Goal: Communication & Community: Answer question/provide support

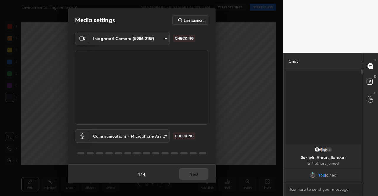
click at [194, 178] on div "1 / 4 Next" at bounding box center [142, 174] width 148 height 19
click at [194, 176] on div "1 / 4 Next" at bounding box center [142, 174] width 148 height 19
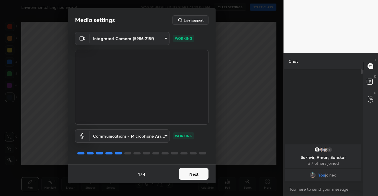
click at [195, 176] on button "Next" at bounding box center [194, 174] width 30 height 12
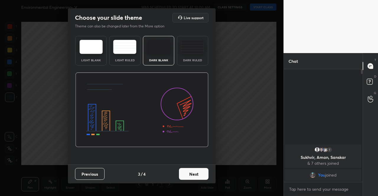
drag, startPoint x: 195, startPoint y: 176, endPoint x: 200, endPoint y: 175, distance: 4.6
click at [200, 175] on button "Next" at bounding box center [194, 174] width 30 height 12
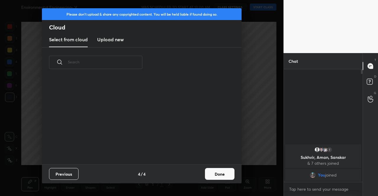
click at [201, 175] on div "Previous 4 / 4 Done" at bounding box center [142, 174] width 200 height 19
click at [213, 177] on button "Done" at bounding box center [220, 174] width 30 height 12
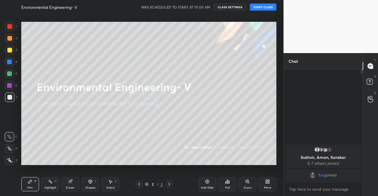
click at [260, 8] on button "START CLASS" at bounding box center [263, 7] width 27 height 7
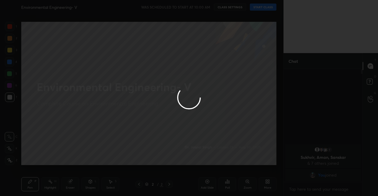
type textarea "x"
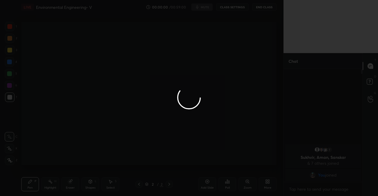
click at [208, 10] on div at bounding box center [189, 98] width 378 height 196
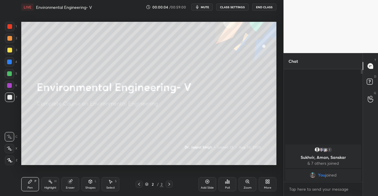
click at [207, 7] on span "mute" at bounding box center [205, 7] width 8 height 4
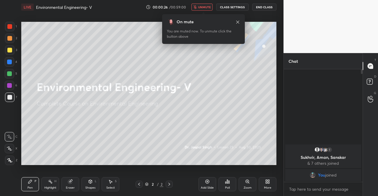
click at [264, 181] on div "More" at bounding box center [268, 184] width 18 height 14
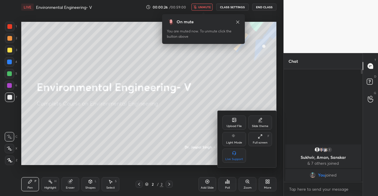
click at [236, 122] on icon at bounding box center [234, 120] width 4 height 4
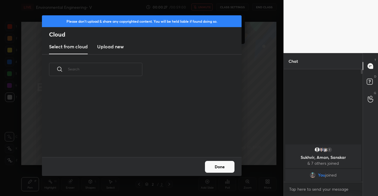
scroll to position [73, 190]
click at [107, 46] on h3 "Upload new" at bounding box center [110, 46] width 27 height 7
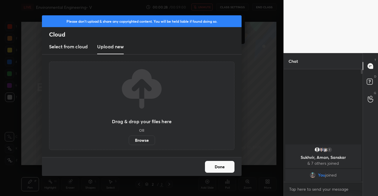
click at [144, 140] on label "Browse" at bounding box center [142, 140] width 26 height 9
click at [129, 140] on input "Browse" at bounding box center [129, 140] width 0 height 9
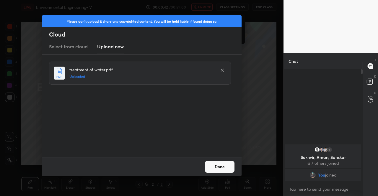
click at [212, 166] on button "Done" at bounding box center [220, 167] width 30 height 12
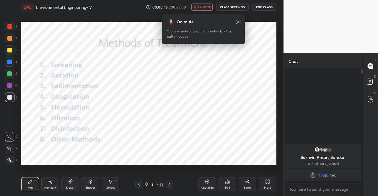
click at [134, 189] on div "Pen P Highlight H Eraser Shapes L Select S 3 / 63 Add Slide Poll Zoom More" at bounding box center [148, 185] width 255 height 24
click at [137, 185] on icon at bounding box center [138, 184] width 5 height 5
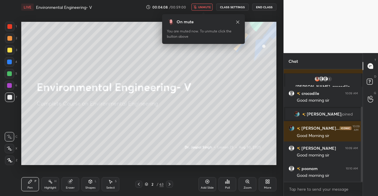
scroll to position [82, 0]
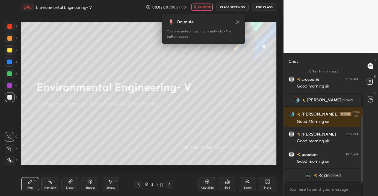
click at [207, 9] on button "unmute" at bounding box center [201, 7] width 21 height 7
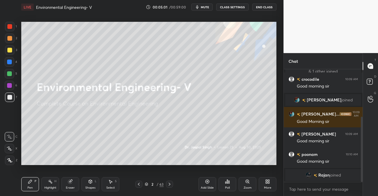
click at [12, 51] on div at bounding box center [9, 49] width 9 height 9
click at [7, 162] on icon at bounding box center [9, 161] width 5 height 4
click at [7, 159] on icon at bounding box center [9, 161] width 5 height 4
click at [145, 185] on icon at bounding box center [147, 185] width 4 height 4
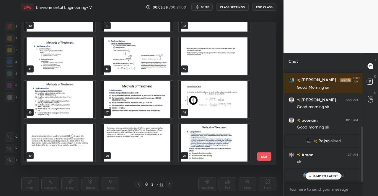
scroll to position [148, 0]
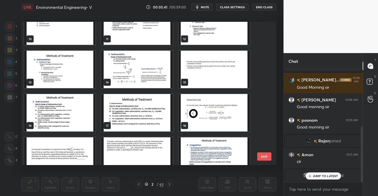
click at [148, 68] on img "grid" at bounding box center [136, 70] width 71 height 38
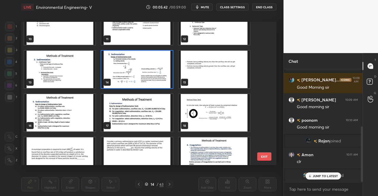
click at [148, 68] on img "grid" at bounding box center [136, 70] width 71 height 38
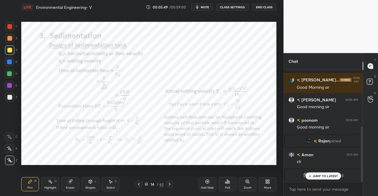
click at [331, 175] on p "JUMP TO LATEST" at bounding box center [325, 177] width 25 height 4
click at [139, 184] on icon at bounding box center [138, 184] width 5 height 5
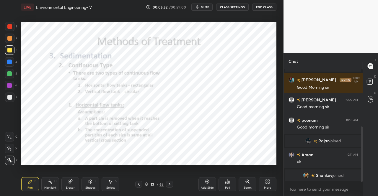
click at [169, 183] on icon at bounding box center [169, 184] width 5 height 5
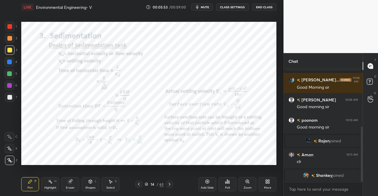
click at [169, 183] on icon at bounding box center [169, 184] width 5 height 5
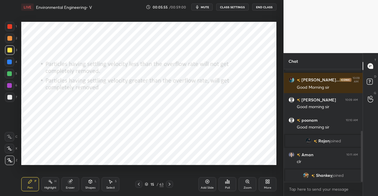
scroll to position [137, 0]
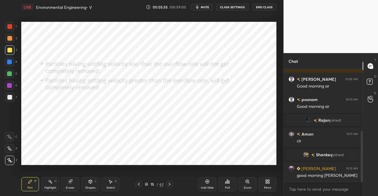
click at [171, 187] on icon at bounding box center [169, 184] width 5 height 5
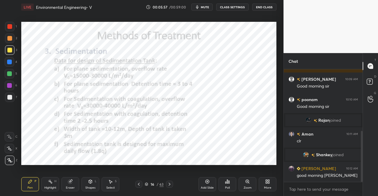
click at [140, 187] on div at bounding box center [138, 184] width 7 height 7
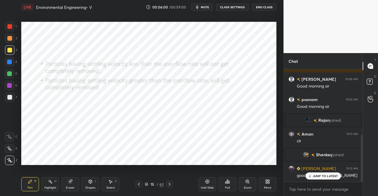
scroll to position [157, 0]
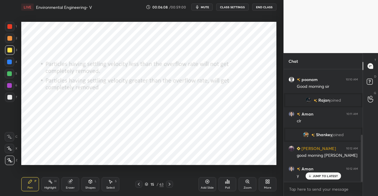
click at [209, 183] on icon at bounding box center [207, 182] width 5 height 5
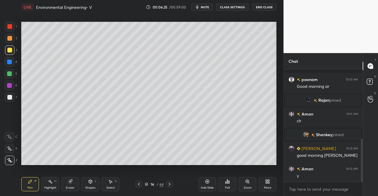
scroll to position [183, 0]
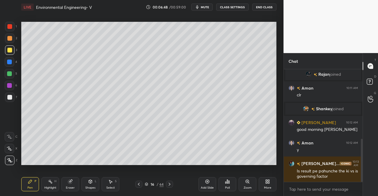
click at [31, 182] on icon at bounding box center [30, 182] width 4 height 4
click at [29, 184] on icon at bounding box center [30, 182] width 5 height 5
click at [12, 49] on div at bounding box center [9, 49] width 9 height 9
click at [12, 50] on div at bounding box center [9, 50] width 5 height 5
click at [31, 183] on icon at bounding box center [30, 182] width 5 height 5
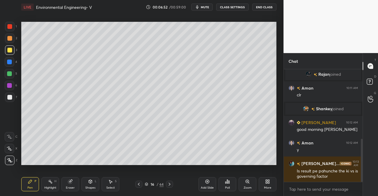
click at [32, 182] on div "Pen P" at bounding box center [30, 184] width 18 height 14
click at [33, 186] on div "Pen P" at bounding box center [30, 184] width 18 height 14
click at [34, 185] on div "Pen P" at bounding box center [30, 184] width 18 height 14
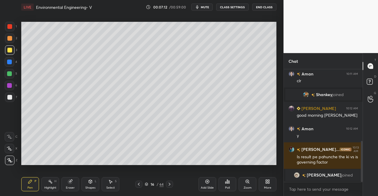
click at [36, 184] on div "Pen P" at bounding box center [30, 184] width 18 height 14
click at [71, 182] on icon at bounding box center [70, 182] width 4 height 4
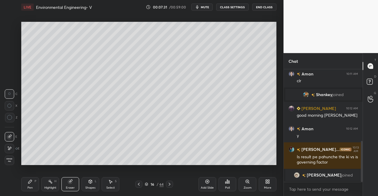
click at [33, 188] on div "Pen P" at bounding box center [30, 184] width 18 height 14
click at [36, 181] on div "P" at bounding box center [36, 181] width 2 height 3
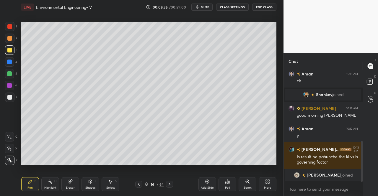
click at [71, 185] on div "Eraser" at bounding box center [70, 184] width 18 height 14
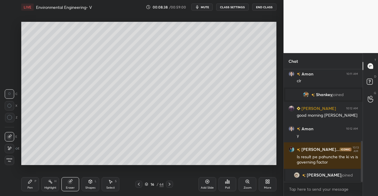
click at [31, 185] on div "Pen P" at bounding box center [30, 184] width 18 height 14
click at [34, 184] on div "Pen P" at bounding box center [30, 184] width 18 height 14
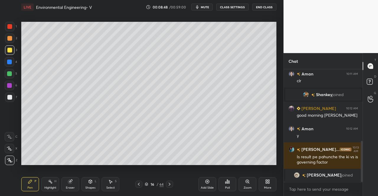
click at [108, 184] on icon at bounding box center [110, 182] width 5 height 5
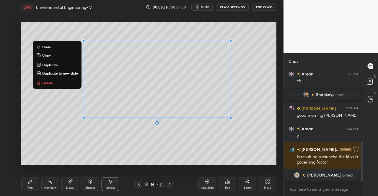
click at [196, 144] on div "0 ° Undo Copy Duplicate Duplicate to new slide Delete" at bounding box center [148, 94] width 255 height 144
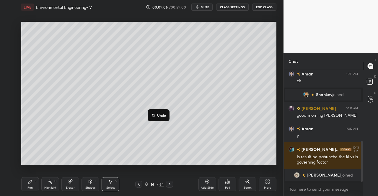
click at [126, 129] on div "0 ° Undo Copy Duplicate Duplicate to new slide Delete" at bounding box center [148, 94] width 255 height 144
click at [70, 187] on div "Eraser" at bounding box center [70, 188] width 9 height 3
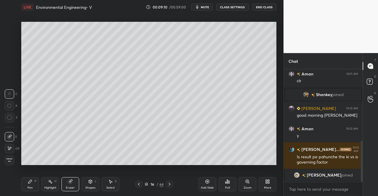
click at [28, 185] on div "Pen P" at bounding box center [30, 184] width 18 height 14
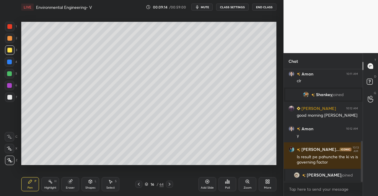
click at [113, 185] on div "Select S" at bounding box center [111, 184] width 18 height 14
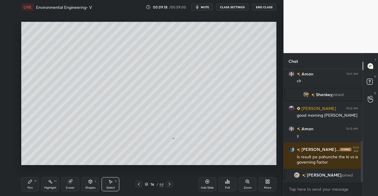
click at [173, 138] on div "0 ° Undo Copy Duplicate Duplicate to new slide Delete" at bounding box center [148, 94] width 255 height 144
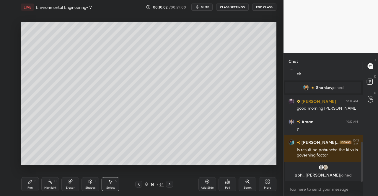
click at [206, 6] on span "mute" at bounding box center [205, 7] width 8 height 4
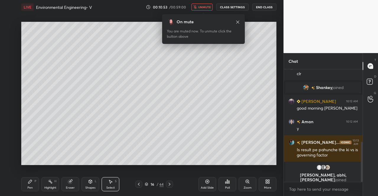
scroll to position [224, 0]
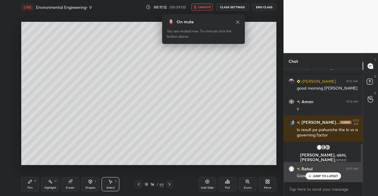
click at [316, 176] on p "JUMP TO LATEST" at bounding box center [325, 177] width 25 height 4
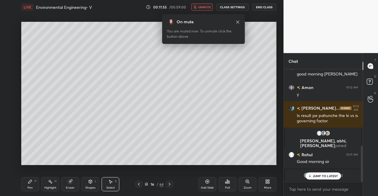
click at [238, 21] on icon at bounding box center [237, 21] width 3 height 3
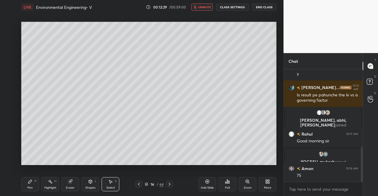
scroll to position [270, 0]
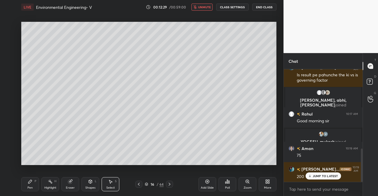
click at [109, 187] on div "Select" at bounding box center [110, 188] width 9 height 3
click at [192, 143] on div "0 ° Undo Copy Duplicate Duplicate to new slide Delete" at bounding box center [148, 94] width 255 height 144
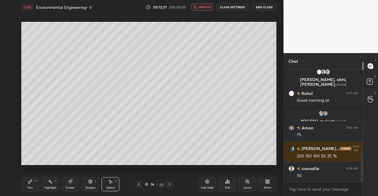
click at [28, 183] on icon at bounding box center [30, 182] width 5 height 5
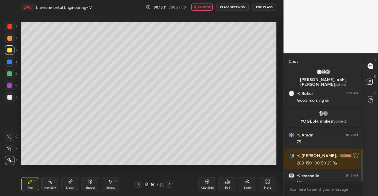
scroll to position [312, 0]
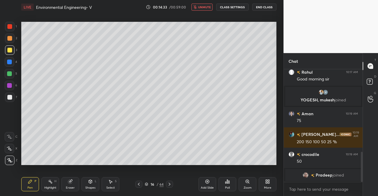
click at [207, 7] on span "unmute" at bounding box center [204, 7] width 13 height 4
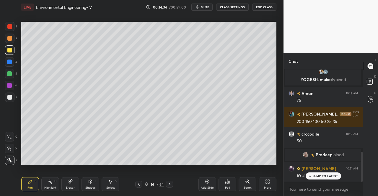
scroll to position [309, 0]
click at [7, 38] on div at bounding box center [9, 38] width 5 height 5
click at [7, 27] on div at bounding box center [9, 26] width 9 height 9
click at [9, 39] on div at bounding box center [9, 38] width 5 height 5
click at [30, 184] on icon at bounding box center [30, 182] width 5 height 5
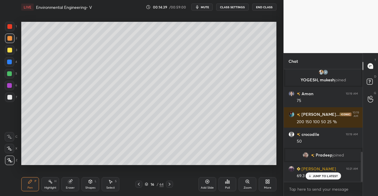
click at [28, 185] on div "Pen P" at bounding box center [30, 184] width 18 height 14
click at [88, 183] on icon at bounding box center [90, 182] width 5 height 5
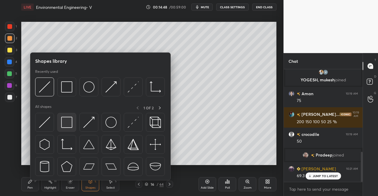
click at [69, 120] on img at bounding box center [66, 122] width 11 height 11
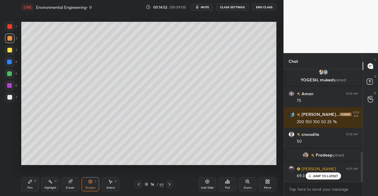
click at [32, 185] on div "Pen P" at bounding box center [30, 184] width 18 height 14
click at [32, 183] on icon at bounding box center [30, 182] width 5 height 5
click at [95, 182] on div "L" at bounding box center [96, 181] width 2 height 3
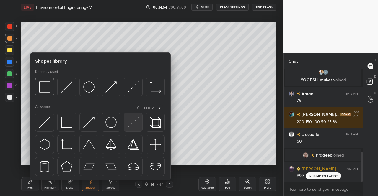
click at [132, 127] on img at bounding box center [133, 122] width 11 height 11
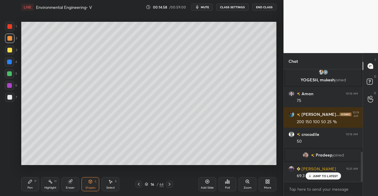
click at [30, 186] on div "Pen P" at bounding box center [30, 184] width 18 height 14
click at [38, 179] on div "Pen P" at bounding box center [30, 184] width 18 height 14
click at [315, 177] on p "JUMP TO LATEST" at bounding box center [325, 177] width 25 height 4
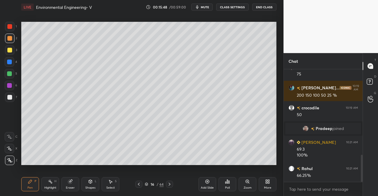
scroll to position [356, 0]
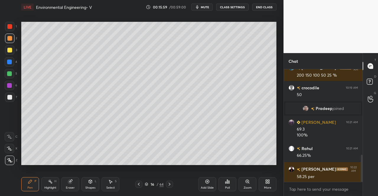
click at [90, 185] on div "Shapes L" at bounding box center [90, 184] width 18 height 14
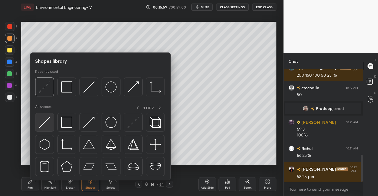
click at [44, 122] on img at bounding box center [44, 122] width 11 height 11
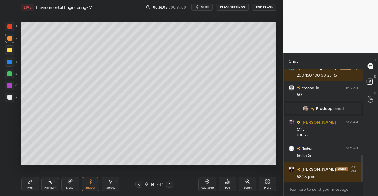
click at [31, 188] on div "Pen" at bounding box center [29, 188] width 5 height 3
click at [31, 182] on icon at bounding box center [30, 182] width 4 height 4
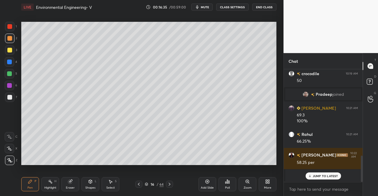
scroll to position [375, 0]
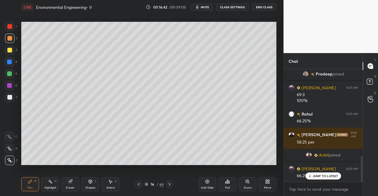
click at [319, 177] on p "JUMP TO LATEST" at bounding box center [325, 177] width 25 height 4
click at [7, 50] on div at bounding box center [9, 50] width 5 height 5
click at [9, 51] on div at bounding box center [9, 50] width 5 height 5
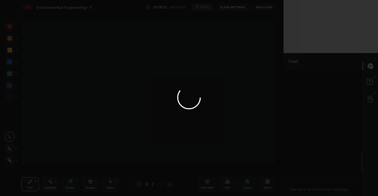
scroll to position [487, 0]
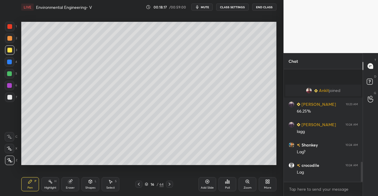
click at [318, 175] on div "[PERSON_NAME] joined [PERSON_NAME] 10:23 AM 66.25% [PERSON_NAME] 10:24 AM [PERS…" at bounding box center [323, 125] width 79 height 113
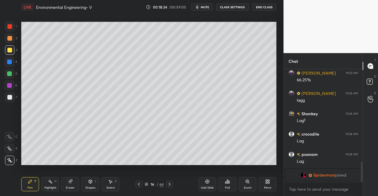
click at [72, 183] on icon at bounding box center [70, 182] width 5 height 5
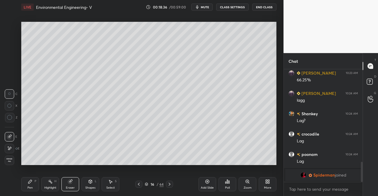
click at [69, 167] on div "Setting up your live class Poll for secs No correct answer Start poll" at bounding box center [149, 93] width 260 height 159
click at [68, 166] on div "Setting up your live class Poll for secs No correct answer Start poll" at bounding box center [149, 93] width 260 height 159
click at [31, 189] on div "Pen" at bounding box center [29, 188] width 5 height 3
click at [33, 183] on div "Pen P" at bounding box center [30, 184] width 18 height 14
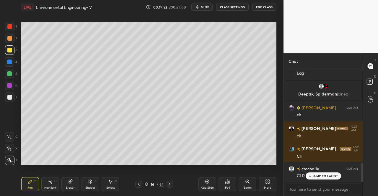
scroll to position [569, 0]
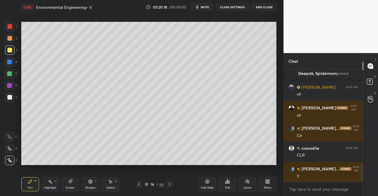
click at [378, 58] on div "T Messages (T)" at bounding box center [370, 66] width 15 height 17
click at [377, 59] on div "T Messages (T)" at bounding box center [370, 66] width 15 height 17
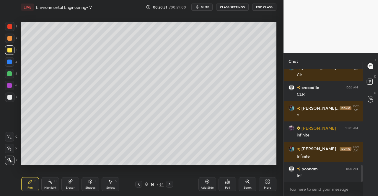
scroll to position [651, 0]
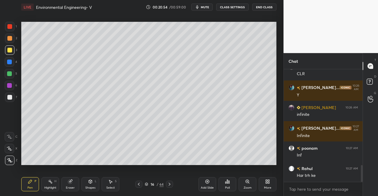
click at [377, 59] on div "T Messages (T)" at bounding box center [370, 66] width 15 height 17
click at [204, 182] on div "Add Slide" at bounding box center [207, 184] width 18 height 14
click at [33, 184] on div "Pen P" at bounding box center [30, 184] width 18 height 14
click at [27, 174] on div "Pen P Highlight H Eraser Shapes L Select S 17 / 65 Add Slide Poll Zoom More" at bounding box center [148, 185] width 255 height 24
click at [10, 49] on div at bounding box center [9, 50] width 5 height 5
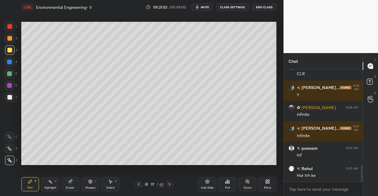
click at [11, 50] on div at bounding box center [9, 50] width 5 height 5
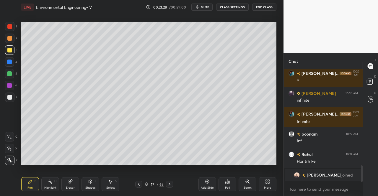
click at [69, 183] on icon at bounding box center [70, 182] width 4 height 4
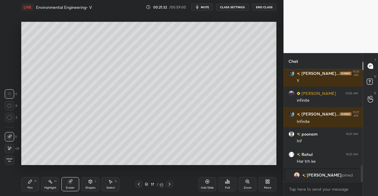
click at [35, 187] on div "Pen P" at bounding box center [30, 184] width 18 height 14
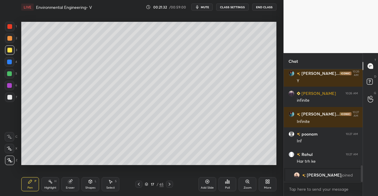
click at [32, 185] on div "Pen P" at bounding box center [30, 184] width 18 height 14
click at [138, 188] on div at bounding box center [138, 184] width 7 height 7
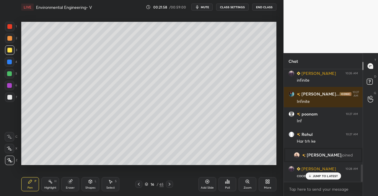
scroll to position [637, 0]
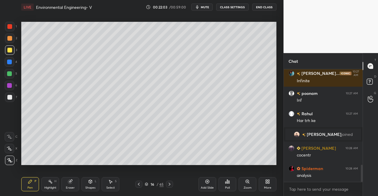
click at [170, 184] on icon at bounding box center [169, 184] width 5 height 5
click at [86, 182] on div "Shapes L" at bounding box center [90, 184] width 18 height 14
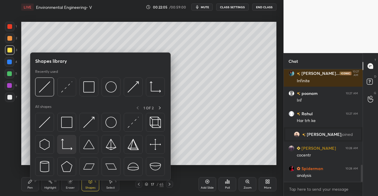
click at [63, 144] on img at bounding box center [66, 144] width 11 height 11
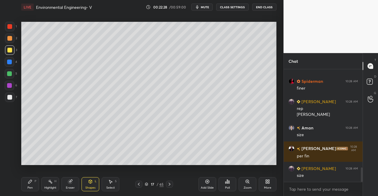
scroll to position [785, 0]
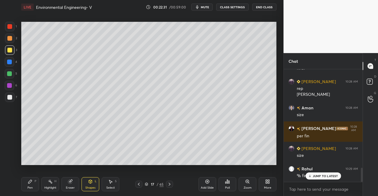
click at [27, 188] on div "Pen P" at bounding box center [30, 184] width 18 height 14
click at [28, 186] on div "Pen P" at bounding box center [30, 184] width 18 height 14
click at [70, 179] on div "Eraser" at bounding box center [70, 184] width 18 height 14
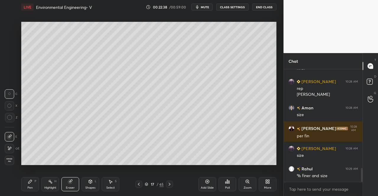
scroll to position [806, 0]
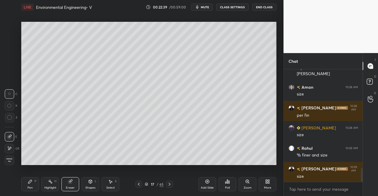
click at [30, 183] on icon at bounding box center [30, 182] width 4 height 4
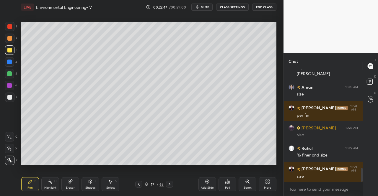
click at [90, 184] on icon at bounding box center [90, 182] width 3 height 4
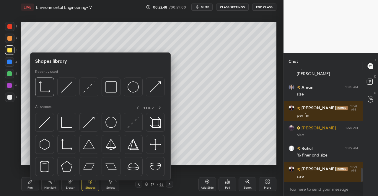
click at [92, 121] on img at bounding box center [88, 122] width 11 height 11
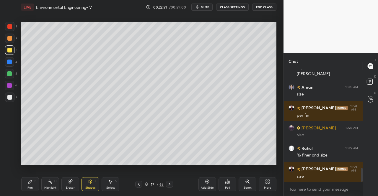
click at [30, 187] on div "Pen" at bounding box center [29, 188] width 5 height 3
click at [32, 184] on icon at bounding box center [30, 182] width 5 height 5
click at [74, 188] on div "Eraser" at bounding box center [70, 188] width 9 height 3
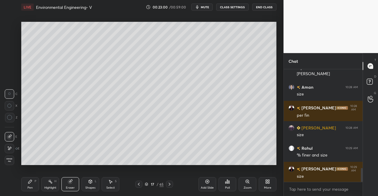
scroll to position [826, 0]
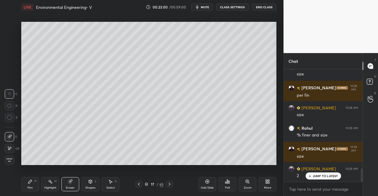
click at [26, 181] on div "Pen P" at bounding box center [30, 184] width 18 height 14
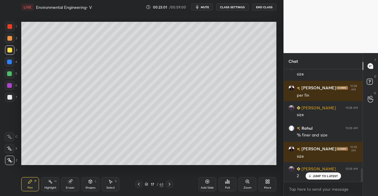
click at [31, 181] on icon at bounding box center [30, 182] width 4 height 4
click at [66, 186] on div "Eraser" at bounding box center [70, 184] width 18 height 14
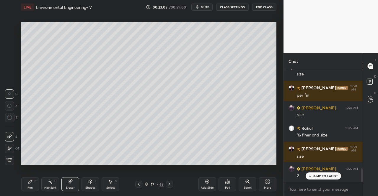
click at [72, 185] on div "Eraser" at bounding box center [70, 184] width 18 height 14
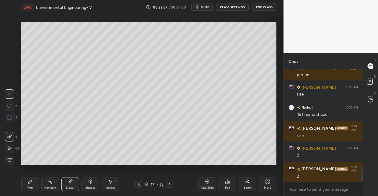
click at [35, 187] on div "Pen P" at bounding box center [30, 184] width 18 height 14
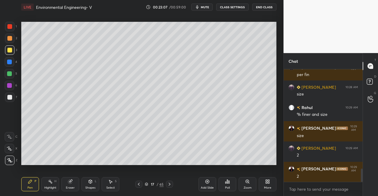
click at [31, 185] on div "Pen P" at bounding box center [30, 184] width 18 height 14
click at [89, 186] on div "Shapes L" at bounding box center [90, 184] width 18 height 14
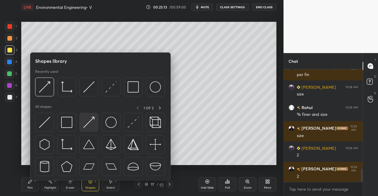
click at [89, 120] on img at bounding box center [88, 122] width 11 height 11
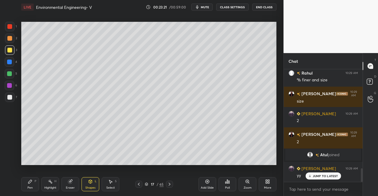
scroll to position [834, 0]
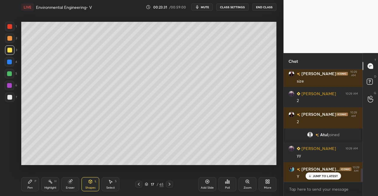
click at [6, 51] on div at bounding box center [9, 49] width 9 height 9
click at [10, 26] on div at bounding box center [9, 26] width 5 height 5
click at [12, 32] on div "1" at bounding box center [11, 28] width 12 height 12
click at [28, 182] on icon at bounding box center [30, 182] width 5 height 5
click at [90, 184] on icon at bounding box center [90, 182] width 3 height 4
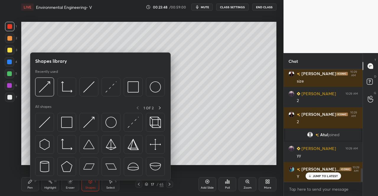
click at [129, 126] on img at bounding box center [133, 122] width 11 height 11
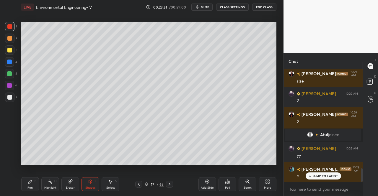
click at [33, 185] on div "Pen P" at bounding box center [30, 184] width 18 height 14
click at [35, 185] on div "Pen P" at bounding box center [30, 184] width 18 height 14
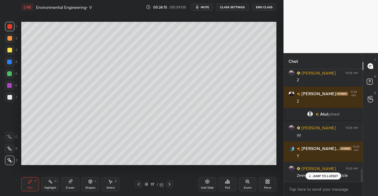
scroll to position [880, 0]
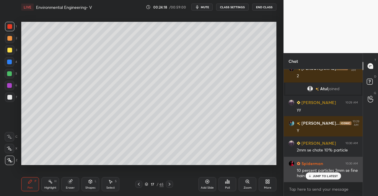
click at [332, 175] on p "JUMP TO LATEST" at bounding box center [325, 177] width 25 height 4
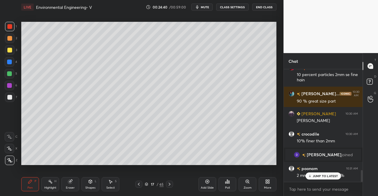
scroll to position [957, 0]
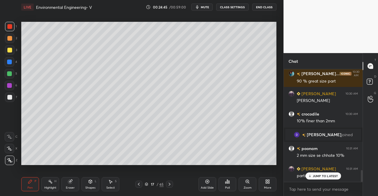
click at [33, 187] on div "Pen P" at bounding box center [30, 184] width 18 height 14
click at [9, 95] on div at bounding box center [9, 97] width 5 height 5
click at [93, 186] on div "Shapes L" at bounding box center [90, 184] width 18 height 14
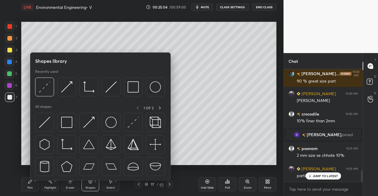
click at [45, 125] on img at bounding box center [44, 122] width 11 height 11
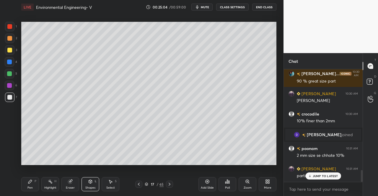
scroll to position [963, 0]
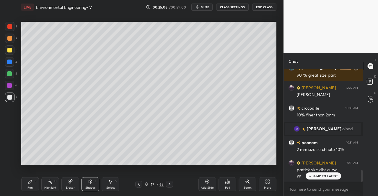
click at [30, 188] on div "Pen" at bounding box center [29, 188] width 5 height 3
click at [91, 188] on div "Shapes" at bounding box center [90, 188] width 10 height 3
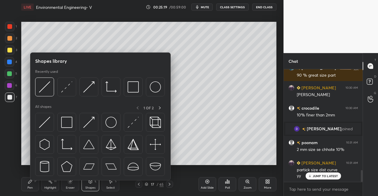
click at [132, 120] on img at bounding box center [133, 122] width 11 height 11
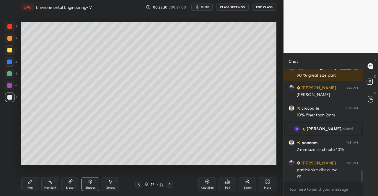
scroll to position [984, 0]
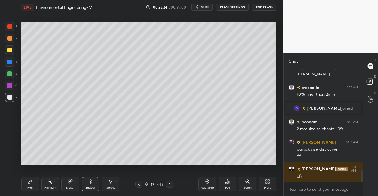
click at [36, 185] on div "Pen P" at bounding box center [30, 184] width 18 height 14
click at [33, 180] on div "Pen P" at bounding box center [30, 184] width 18 height 14
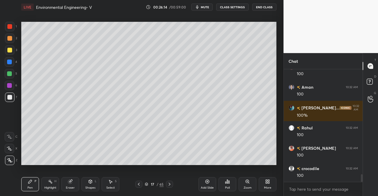
scroll to position [1574, 0]
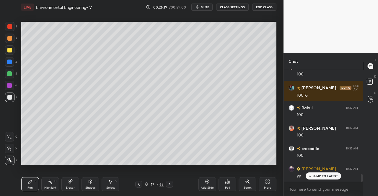
click at [89, 193] on div "Pen P Highlight H Eraser Shapes L Select S 17 / 65 Add Slide Poll Zoom More" at bounding box center [148, 185] width 255 height 24
click at [88, 184] on div "Shapes L" at bounding box center [90, 184] width 18 height 14
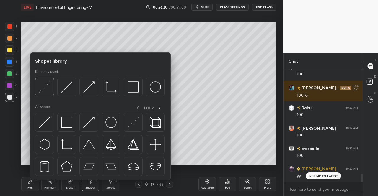
click at [46, 119] on img at bounding box center [44, 122] width 11 height 11
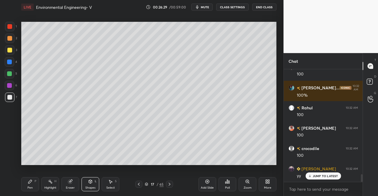
click at [34, 190] on div "Pen P" at bounding box center [30, 184] width 18 height 14
click at [32, 188] on div "Pen" at bounding box center [29, 188] width 5 height 3
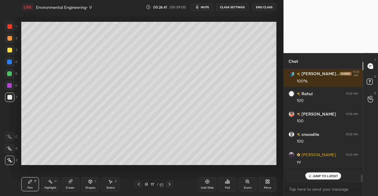
click at [92, 185] on div "Shapes L" at bounding box center [90, 184] width 18 height 14
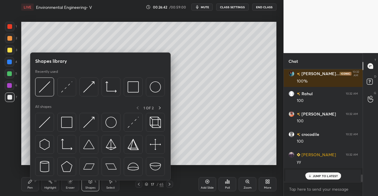
click at [132, 119] on img at bounding box center [133, 122] width 11 height 11
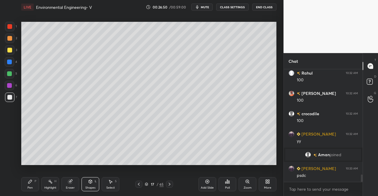
scroll to position [1629, 0]
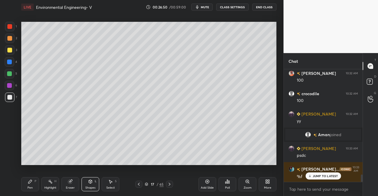
click at [32, 184] on icon at bounding box center [30, 182] width 5 height 5
click at [77, 186] on div "Eraser" at bounding box center [70, 184] width 18 height 14
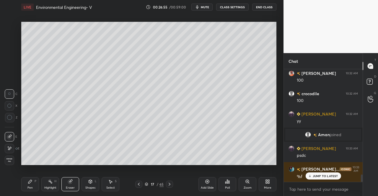
click at [35, 188] on div "Pen P" at bounding box center [30, 184] width 18 height 14
click at [34, 186] on div "Pen P" at bounding box center [30, 184] width 18 height 14
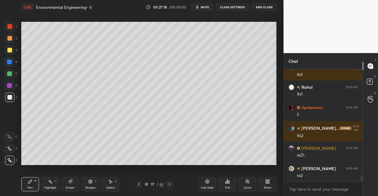
scroll to position [1792, 0]
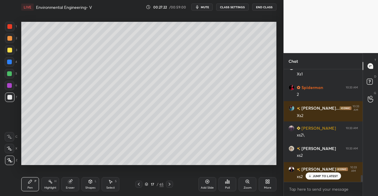
click at [8, 62] on div at bounding box center [9, 62] width 5 height 5
click at [87, 182] on div "Shapes L" at bounding box center [90, 184] width 18 height 14
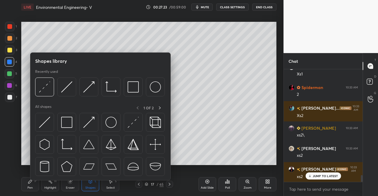
click at [45, 123] on img at bounding box center [44, 122] width 11 height 11
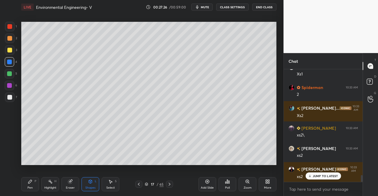
click at [26, 186] on div "Pen P" at bounding box center [30, 184] width 18 height 14
click at [28, 182] on icon at bounding box center [30, 182] width 5 height 5
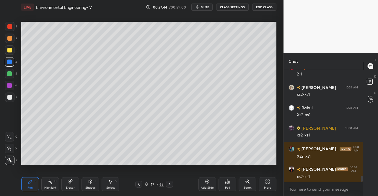
scroll to position [1935, 0]
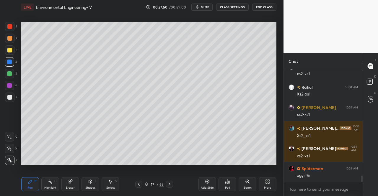
click at [73, 189] on div "Eraser" at bounding box center [70, 188] width 9 height 3
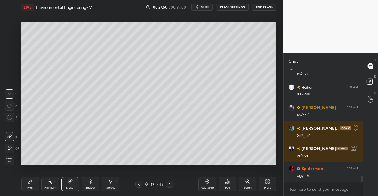
click at [73, 184] on div "Eraser" at bounding box center [70, 184] width 18 height 14
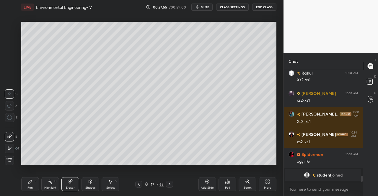
click at [37, 186] on div "Pen P" at bounding box center [30, 184] width 18 height 14
click at [32, 187] on div "Pen P" at bounding box center [30, 184] width 18 height 14
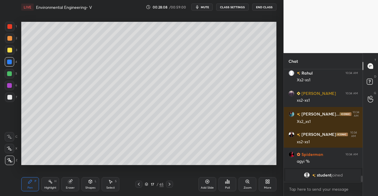
click at [92, 182] on icon at bounding box center [90, 182] width 5 height 5
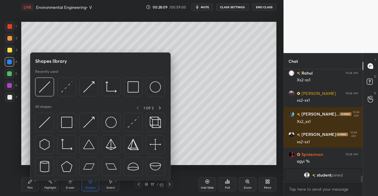
click at [47, 123] on img at bounding box center [44, 122] width 11 height 11
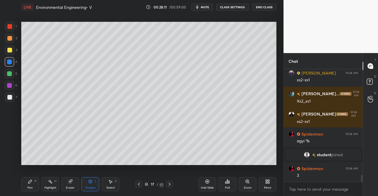
scroll to position [1685, 0]
click at [31, 189] on div "Pen" at bounding box center [29, 188] width 5 height 3
click at [30, 188] on div "Pen" at bounding box center [29, 188] width 5 height 3
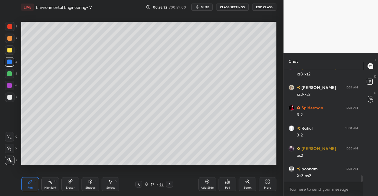
scroll to position [1869, 0]
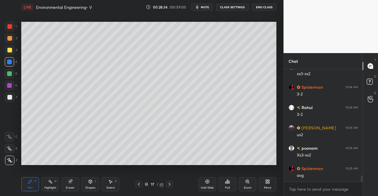
click at [93, 179] on div "Shapes L" at bounding box center [90, 184] width 18 height 14
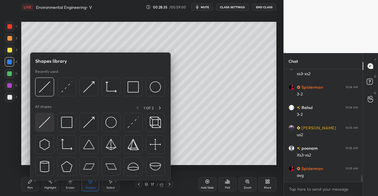
click at [41, 127] on img at bounding box center [44, 122] width 11 height 11
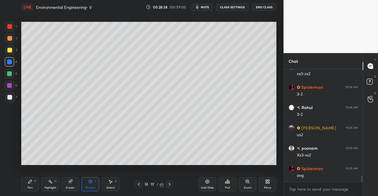
click at [31, 185] on div "Pen P" at bounding box center [30, 184] width 18 height 14
click at [92, 187] on div "Shapes" at bounding box center [90, 188] width 10 height 3
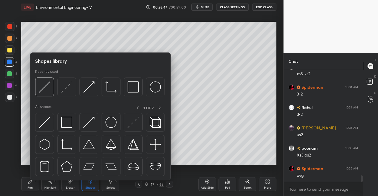
click at [66, 91] on img at bounding box center [66, 86] width 11 height 11
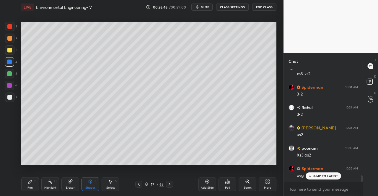
scroll to position [1889, 0]
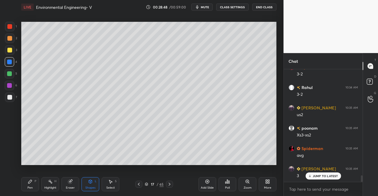
click at [85, 184] on div "Shapes L" at bounding box center [90, 184] width 18 height 14
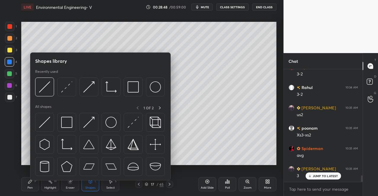
click at [43, 123] on img at bounding box center [44, 122] width 11 height 11
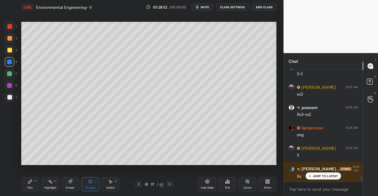
scroll to position [1929, 0]
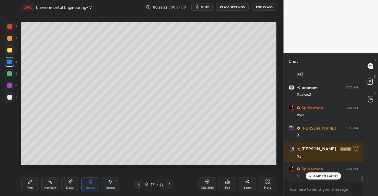
click at [28, 183] on icon at bounding box center [30, 182] width 5 height 5
click at [28, 180] on icon at bounding box center [30, 182] width 5 height 5
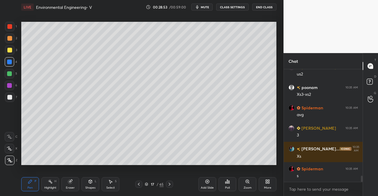
scroll to position [1950, 0]
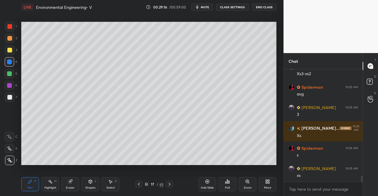
click at [74, 182] on div "Eraser" at bounding box center [70, 184] width 18 height 14
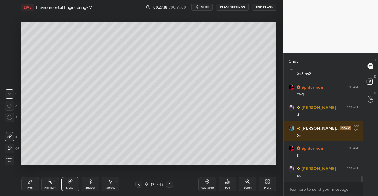
click at [34, 186] on div "Pen P" at bounding box center [30, 184] width 18 height 14
click at [36, 185] on div "Pen P" at bounding box center [30, 184] width 18 height 14
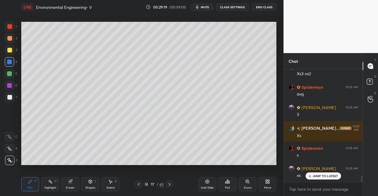
scroll to position [1970, 0]
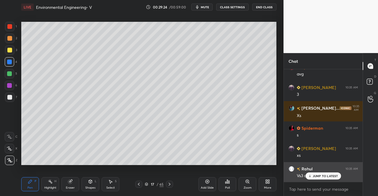
click at [322, 178] on p "JUMP TO LATEST" at bounding box center [325, 177] width 25 height 4
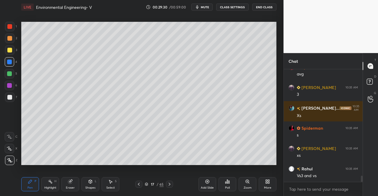
click at [209, 183] on icon at bounding box center [207, 182] width 5 height 5
click at [6, 50] on div at bounding box center [9, 49] width 9 height 9
click at [9, 53] on div at bounding box center [9, 49] width 9 height 9
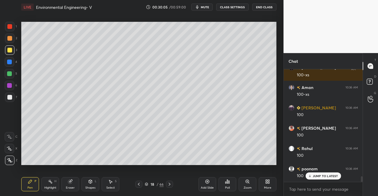
scroll to position [2235, 0]
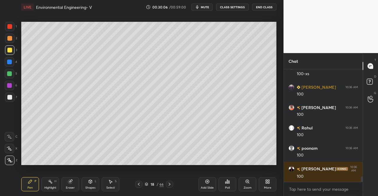
click at [139, 185] on icon at bounding box center [138, 184] width 5 height 5
click at [169, 183] on icon at bounding box center [170, 184] width 2 height 3
click at [141, 183] on icon at bounding box center [138, 184] width 5 height 5
click at [172, 183] on div at bounding box center [169, 184] width 7 height 7
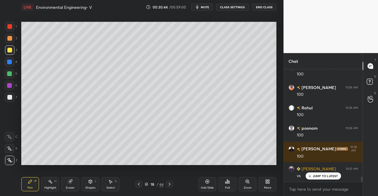
click at [138, 184] on icon at bounding box center [138, 184] width 5 height 5
click at [171, 183] on icon at bounding box center [169, 184] width 5 height 5
click at [78, 185] on div "Eraser" at bounding box center [70, 184] width 18 height 14
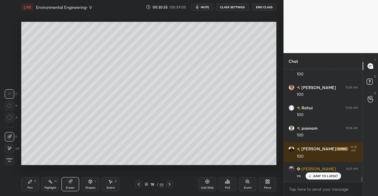
scroll to position [2261, 0]
click at [114, 183] on div "Select S" at bounding box center [111, 184] width 18 height 14
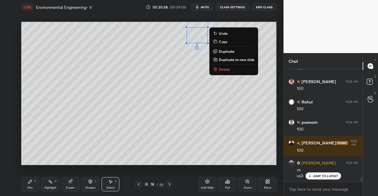
click at [134, 103] on div "0 ° Undo Copy Duplicate Duplicate to new slide Delete" at bounding box center [148, 94] width 255 height 144
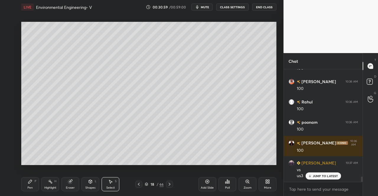
click at [30, 182] on icon at bounding box center [30, 182] width 4 height 4
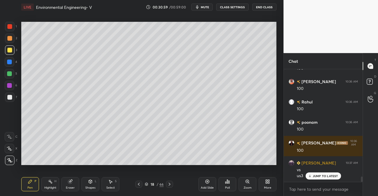
click at [113, 185] on div "Select S" at bounding box center [111, 184] width 18 height 14
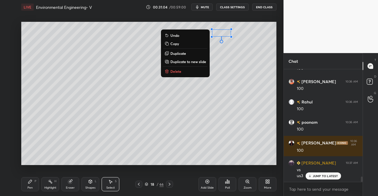
click at [218, 71] on div "0 ° Undo Copy Duplicate Duplicate to new slide Delete" at bounding box center [148, 94] width 255 height 144
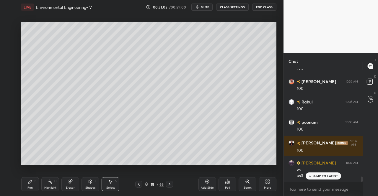
click at [22, 188] on div "Pen P" at bounding box center [30, 184] width 18 height 14
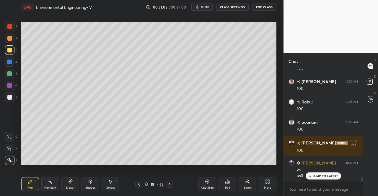
click at [37, 173] on div "Setting up your live class Poll for secs No correct answer Start poll" at bounding box center [149, 93] width 260 height 159
click at [108, 185] on div "Select S" at bounding box center [111, 184] width 18 height 14
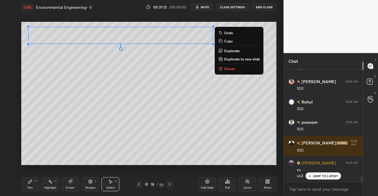
click at [181, 89] on div "0 ° Undo Copy Duplicate Duplicate to new slide Delete" at bounding box center [148, 94] width 255 height 144
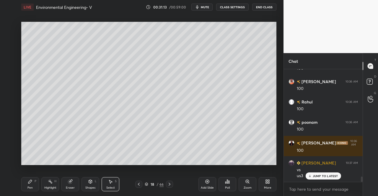
click at [40, 184] on div "Pen P Highlight H Eraser Shapes L Select S" at bounding box center [65, 184] width 89 height 14
click at [26, 188] on div "Pen P" at bounding box center [30, 184] width 18 height 14
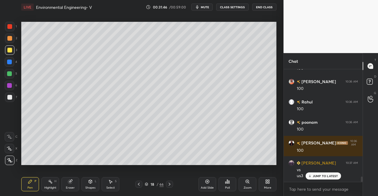
click at [71, 183] on icon at bounding box center [70, 182] width 4 height 4
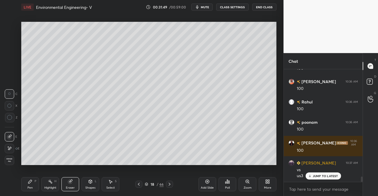
click at [28, 184] on icon at bounding box center [30, 182] width 5 height 5
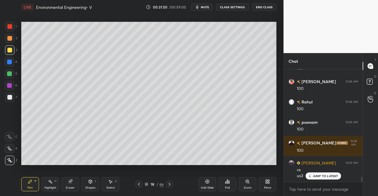
click at [66, 187] on div "Eraser" at bounding box center [70, 188] width 9 height 3
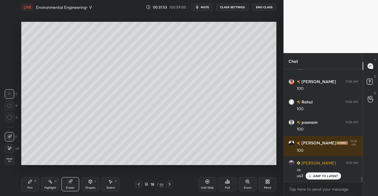
click at [33, 181] on div "Pen P" at bounding box center [30, 184] width 18 height 14
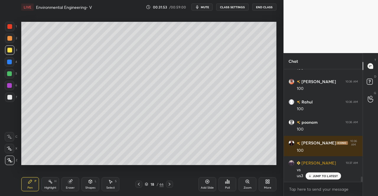
click at [32, 181] on div "Pen P" at bounding box center [30, 184] width 18 height 14
click at [69, 187] on div "Eraser" at bounding box center [70, 188] width 9 height 3
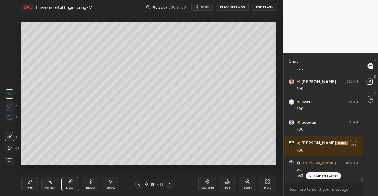
click at [25, 187] on div "Pen P" at bounding box center [30, 184] width 18 height 14
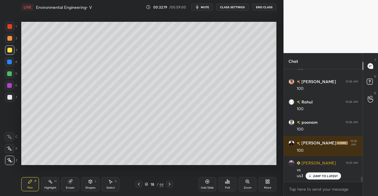
click at [171, 183] on icon at bounding box center [169, 184] width 5 height 5
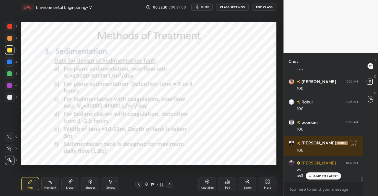
click at [171, 184] on icon at bounding box center [169, 184] width 5 height 5
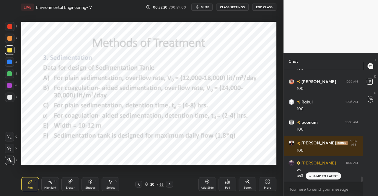
click at [170, 184] on icon at bounding box center [169, 184] width 5 height 5
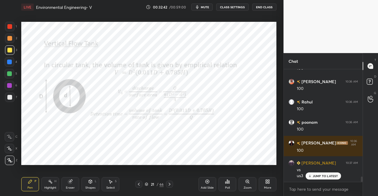
click at [141, 182] on icon at bounding box center [138, 184] width 5 height 5
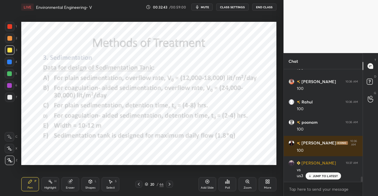
click at [139, 183] on icon at bounding box center [138, 184] width 5 height 5
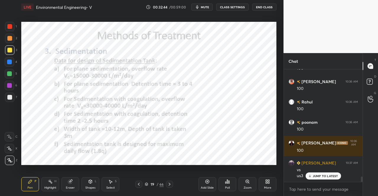
click at [139, 183] on icon at bounding box center [138, 184] width 5 height 5
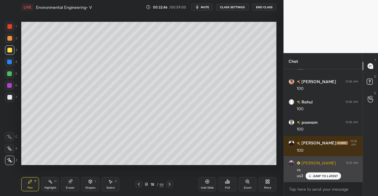
click at [318, 174] on div "JUMP TO LATEST" at bounding box center [322, 176] width 35 height 7
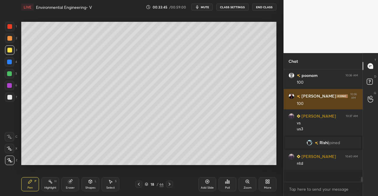
scroll to position [2123, 0]
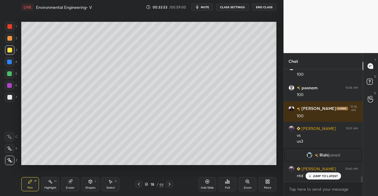
click at [138, 186] on icon at bounding box center [138, 184] width 5 height 5
click at [200, 9] on icon "button" at bounding box center [197, 7] width 5 height 5
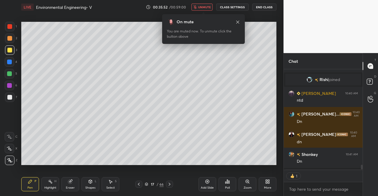
scroll to position [2, 2]
click at [207, 6] on span "unmute" at bounding box center [204, 7] width 13 height 4
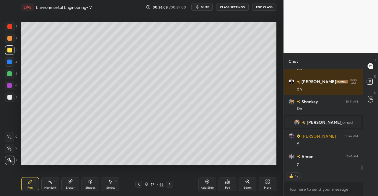
scroll to position [2249, 0]
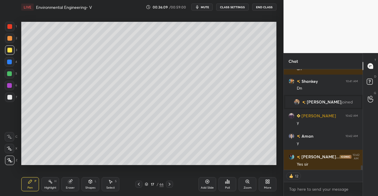
click at [140, 182] on icon at bounding box center [138, 184] width 5 height 5
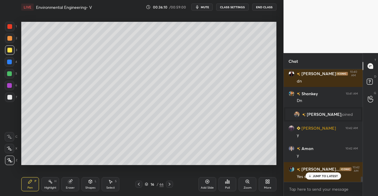
scroll to position [2237, 0]
click at [139, 184] on icon at bounding box center [138, 184] width 5 height 5
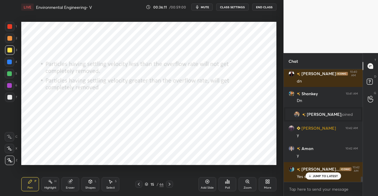
click at [172, 184] on div at bounding box center [169, 184] width 7 height 7
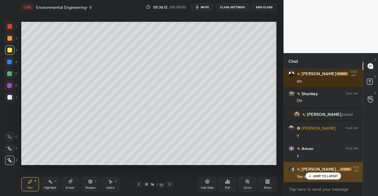
click at [322, 177] on p "JUMP TO LATEST" at bounding box center [325, 177] width 25 height 4
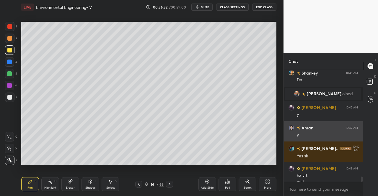
scroll to position [2263, 0]
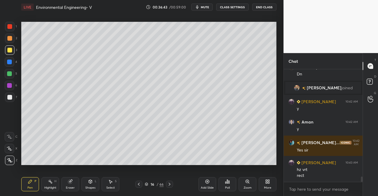
click at [168, 187] on div at bounding box center [169, 184] width 7 height 7
click at [168, 185] on icon at bounding box center [169, 184] width 5 height 5
click at [169, 184] on icon at bounding box center [169, 184] width 5 height 5
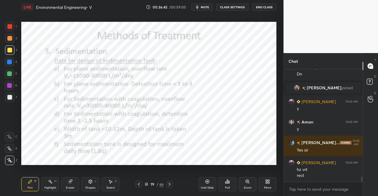
click at [168, 185] on icon at bounding box center [169, 184] width 5 height 5
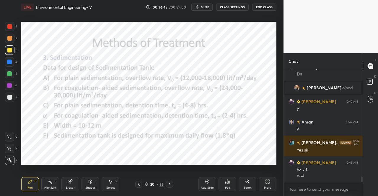
click at [168, 185] on icon at bounding box center [169, 184] width 5 height 5
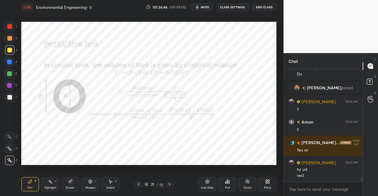
click at [137, 184] on icon at bounding box center [138, 184] width 5 height 5
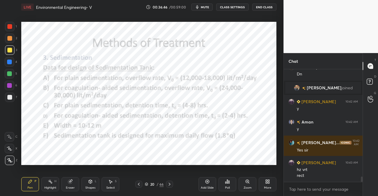
click at [138, 183] on icon at bounding box center [138, 184] width 5 height 5
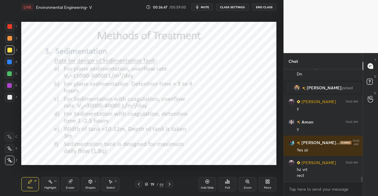
click at [137, 184] on icon at bounding box center [138, 184] width 5 height 5
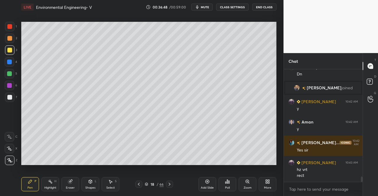
click at [30, 183] on icon at bounding box center [30, 182] width 5 height 5
click at [27, 177] on div "Pen P Highlight H Eraser Shapes L Select S 18 / 66 Add Slide Poll Zoom More" at bounding box center [148, 185] width 255 height 24
click at [7, 50] on div at bounding box center [9, 50] width 5 height 5
click at [8, 50] on div at bounding box center [9, 50] width 5 height 5
click at [32, 184] on div "Pen P" at bounding box center [30, 184] width 18 height 14
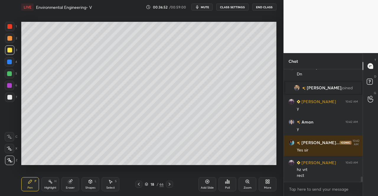
click at [31, 176] on div "Pen P Highlight H Eraser Shapes L Select S 18 / 66 Add Slide Poll Zoom More" at bounding box center [148, 185] width 255 height 24
click at [113, 183] on div "Select S" at bounding box center [111, 184] width 18 height 14
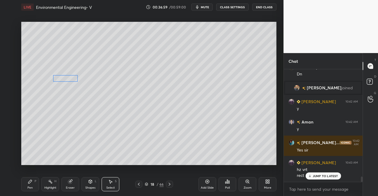
scroll to position [2283, 0]
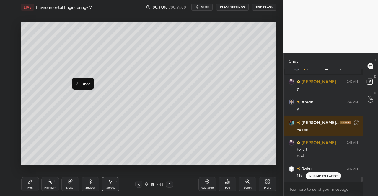
click at [67, 108] on div "0 ° Undo Copy Duplicate Duplicate to new slide Delete" at bounding box center [148, 94] width 255 height 144
click at [32, 183] on icon at bounding box center [30, 182] width 5 height 5
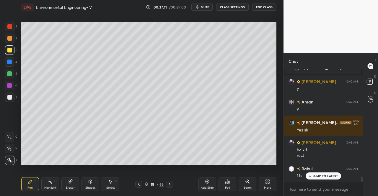
click at [109, 184] on icon at bounding box center [110, 182] width 5 height 5
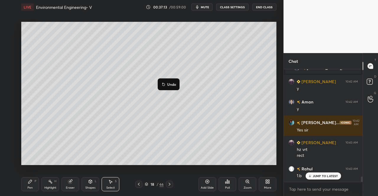
click at [140, 111] on div "0 ° Undo Copy Duplicate Duplicate to new slide Delete" at bounding box center [148, 94] width 255 height 144
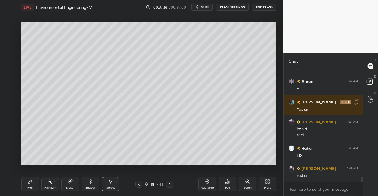
click at [94, 183] on div "Shapes L" at bounding box center [90, 184] width 18 height 14
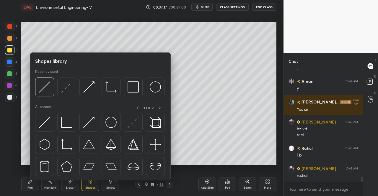
click at [43, 122] on img at bounding box center [44, 122] width 11 height 11
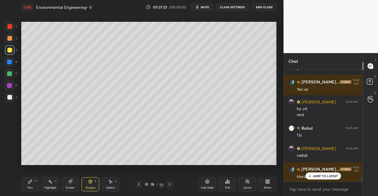
scroll to position [2345, 0]
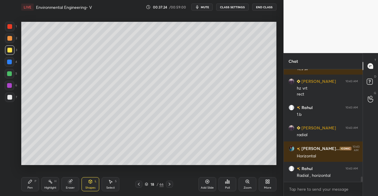
click at [90, 185] on div "Shapes L" at bounding box center [90, 184] width 18 height 14
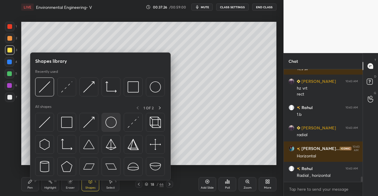
click at [116, 125] on img at bounding box center [110, 122] width 11 height 11
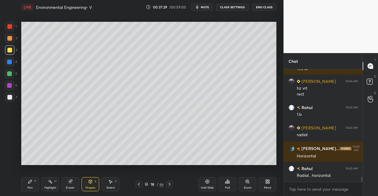
click at [113, 185] on div "Select S" at bounding box center [111, 184] width 18 height 14
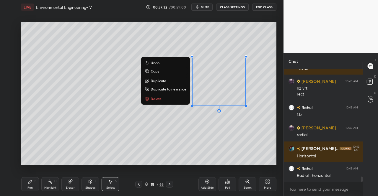
click at [195, 151] on div "0 ° Undo Copy Duplicate Duplicate to new slide Delete" at bounding box center [148, 94] width 255 height 144
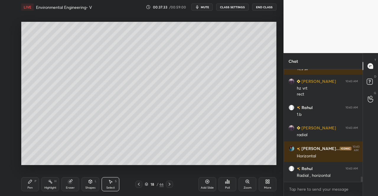
click at [92, 182] on icon at bounding box center [90, 182] width 3 height 4
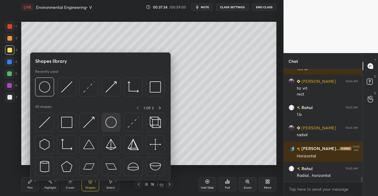
click at [107, 124] on img at bounding box center [110, 122] width 11 height 11
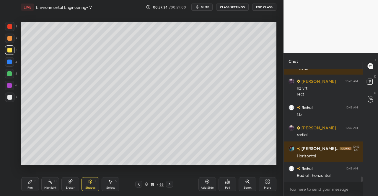
click at [11, 98] on div at bounding box center [9, 97] width 5 height 5
click at [91, 185] on div "Shapes L" at bounding box center [90, 184] width 18 height 14
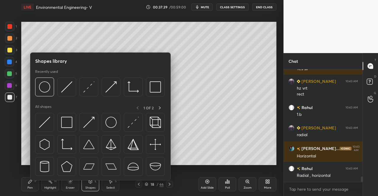
click at [88, 119] on img at bounding box center [88, 122] width 11 height 11
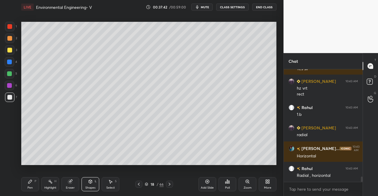
click at [9, 38] on div at bounding box center [9, 38] width 5 height 5
click at [93, 182] on div "Shapes L" at bounding box center [90, 184] width 18 height 14
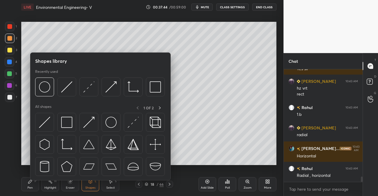
click at [90, 89] on img at bounding box center [88, 86] width 11 height 11
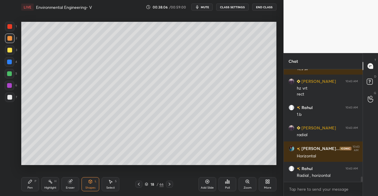
click at [25, 189] on div "Pen P" at bounding box center [30, 184] width 18 height 14
click at [28, 187] on div "Pen" at bounding box center [29, 188] width 5 height 3
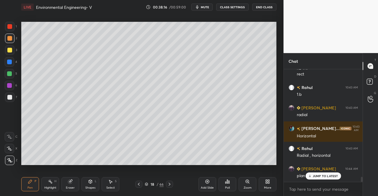
click at [94, 183] on div "Shapes L" at bounding box center [90, 184] width 18 height 14
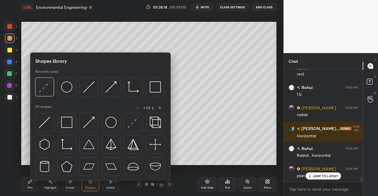
click at [66, 126] on img at bounding box center [66, 122] width 11 height 11
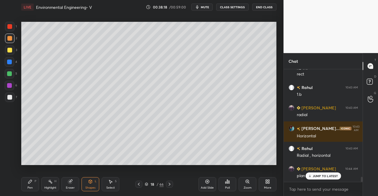
click at [8, 50] on div at bounding box center [9, 50] width 5 height 5
click at [91, 183] on icon at bounding box center [90, 182] width 3 height 4
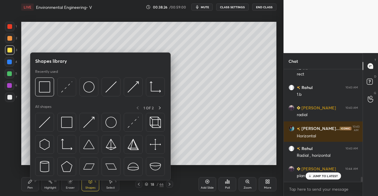
click at [67, 124] on img at bounding box center [66, 122] width 11 height 11
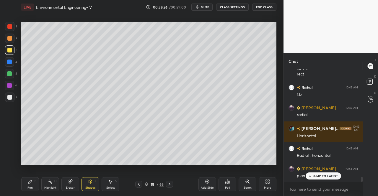
click at [8, 97] on div at bounding box center [9, 97] width 5 height 5
click at [89, 185] on div "Shapes L" at bounding box center [90, 184] width 18 height 14
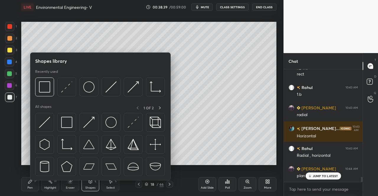
click at [68, 187] on div "Eraser" at bounding box center [70, 188] width 9 height 3
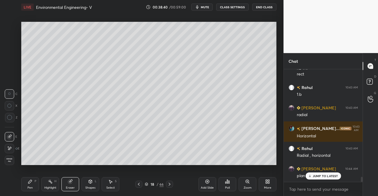
click at [10, 138] on icon at bounding box center [9, 137] width 5 height 5
click at [87, 185] on div "Shapes L" at bounding box center [90, 184] width 18 height 14
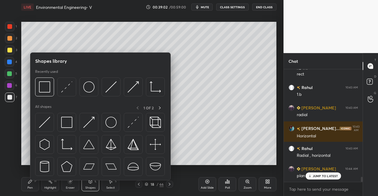
click at [44, 123] on img at bounding box center [44, 122] width 11 height 11
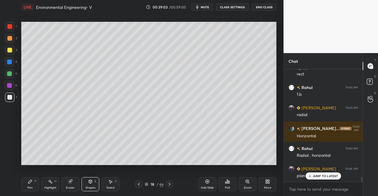
click at [9, 46] on div at bounding box center [9, 49] width 9 height 9
click at [89, 184] on icon at bounding box center [90, 182] width 5 height 5
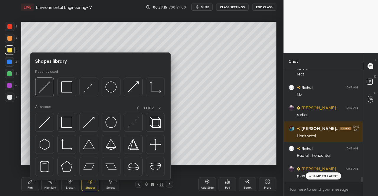
click at [113, 122] on img at bounding box center [110, 122] width 11 height 11
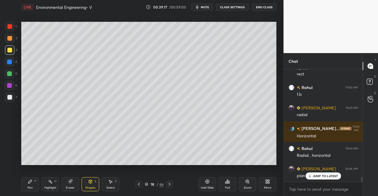
click at [9, 97] on div at bounding box center [9, 97] width 5 height 5
click at [93, 186] on div "Shapes L" at bounding box center [90, 184] width 18 height 14
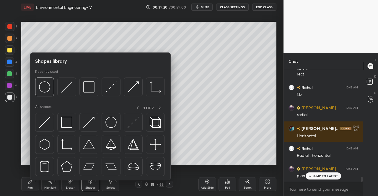
click at [92, 124] on img at bounding box center [88, 122] width 11 height 11
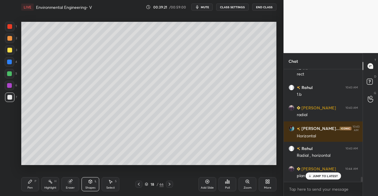
click at [8, 62] on div at bounding box center [9, 62] width 5 height 5
click at [70, 186] on div "Eraser" at bounding box center [70, 184] width 18 height 14
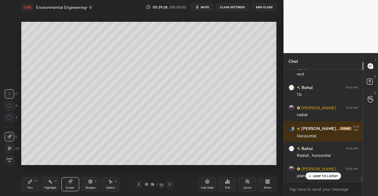
click at [92, 188] on div "Shapes" at bounding box center [90, 188] width 10 height 3
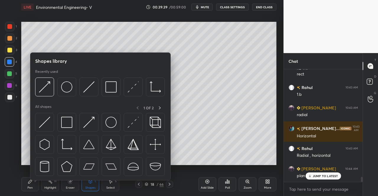
click at [47, 123] on img at bounding box center [44, 122] width 11 height 11
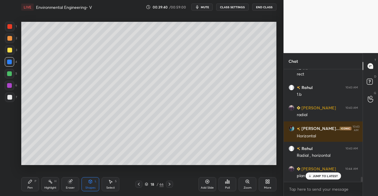
click at [9, 49] on div at bounding box center [9, 50] width 5 height 5
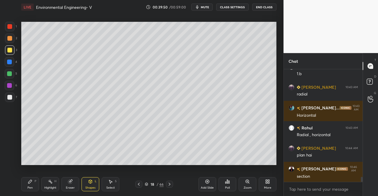
scroll to position [2405, 0]
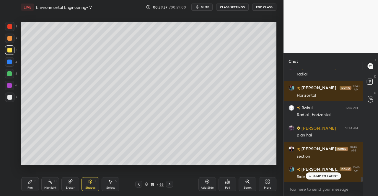
click at [50, 185] on div "Highlight H" at bounding box center [50, 184] width 18 height 14
click at [65, 180] on div "Eraser" at bounding box center [70, 184] width 18 height 14
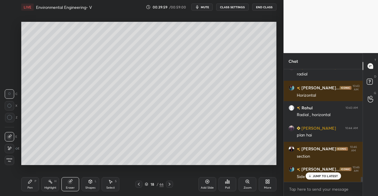
click at [8, 135] on icon at bounding box center [9, 137] width 5 height 5
click at [92, 185] on div "Shapes L" at bounding box center [90, 184] width 18 height 14
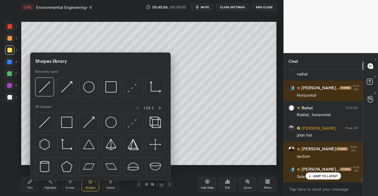
click at [91, 123] on img at bounding box center [88, 122] width 11 height 11
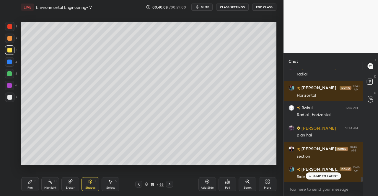
click at [8, 62] on div at bounding box center [9, 62] width 5 height 5
click at [27, 186] on div "Pen P" at bounding box center [30, 184] width 18 height 14
click at [32, 185] on div "Pen P" at bounding box center [30, 184] width 18 height 14
click at [93, 187] on div "Shapes" at bounding box center [90, 188] width 10 height 3
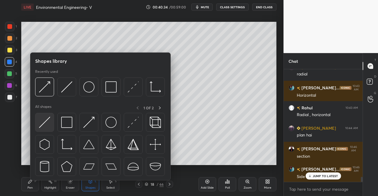
click at [47, 124] on img at bounding box center [44, 122] width 11 height 11
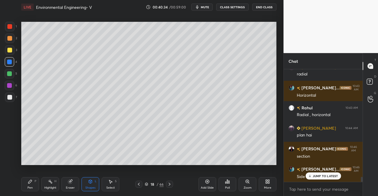
click at [6, 27] on div at bounding box center [9, 26] width 9 height 9
click at [30, 186] on div "Pen P" at bounding box center [30, 184] width 18 height 14
click at [35, 183] on div "P" at bounding box center [36, 181] width 2 height 3
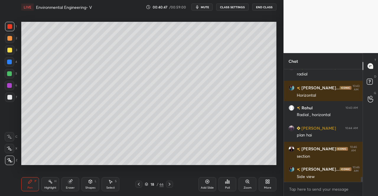
scroll to position [2426, 0]
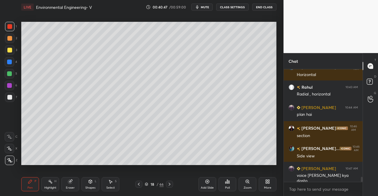
click at [73, 187] on div "Eraser" at bounding box center [70, 188] width 9 height 3
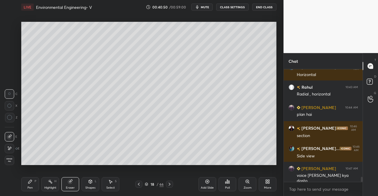
click at [32, 185] on div "Pen P" at bounding box center [30, 184] width 18 height 14
click at [32, 183] on div "Pen P" at bounding box center [30, 184] width 18 height 14
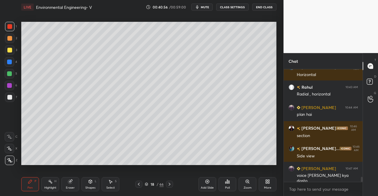
click at [7, 97] on div at bounding box center [9, 97] width 5 height 5
click at [11, 97] on div at bounding box center [9, 97] width 5 height 5
click at [9, 84] on div at bounding box center [9, 85] width 5 height 5
click at [11, 92] on div "6" at bounding box center [11, 87] width 12 height 12
click at [88, 181] on icon at bounding box center [90, 182] width 5 height 5
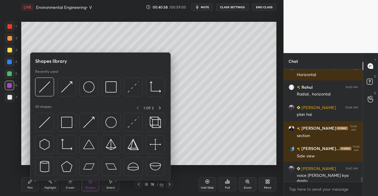
click at [27, 182] on div "Pen P" at bounding box center [30, 184] width 18 height 14
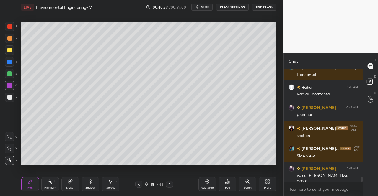
click at [32, 180] on div "Pen P" at bounding box center [30, 184] width 18 height 14
click at [9, 62] on div at bounding box center [9, 62] width 5 height 5
click at [15, 66] on div "4" at bounding box center [11, 61] width 12 height 9
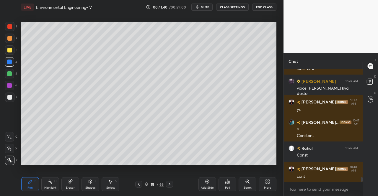
scroll to position [2534, 0]
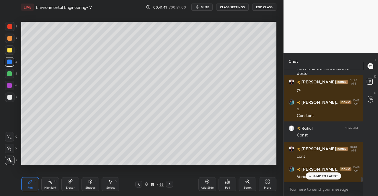
click at [70, 183] on icon at bounding box center [70, 182] width 4 height 4
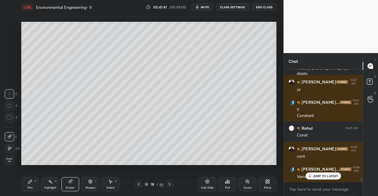
scroll to position [2554, 0]
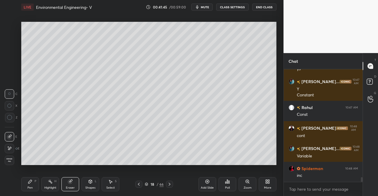
click at [30, 184] on icon at bounding box center [30, 182] width 5 height 5
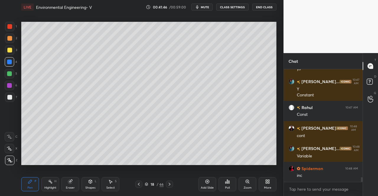
click at [11, 48] on div at bounding box center [9, 50] width 5 height 5
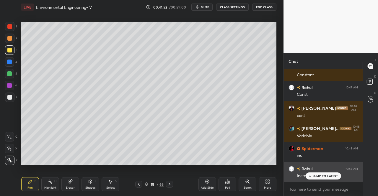
scroll to position [2595, 0]
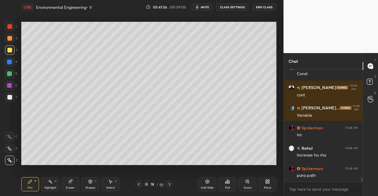
click at [71, 186] on div "Eraser" at bounding box center [70, 184] width 18 height 14
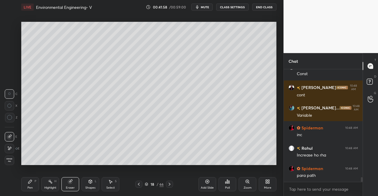
click at [30, 185] on div "Pen P" at bounding box center [30, 184] width 18 height 14
click at [32, 179] on div "Pen P" at bounding box center [30, 184] width 18 height 14
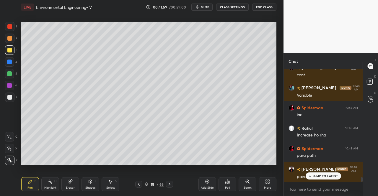
click at [8, 38] on div at bounding box center [9, 38] width 5 height 5
click at [329, 177] on p "JUMP TO LATEST" at bounding box center [325, 177] width 25 height 4
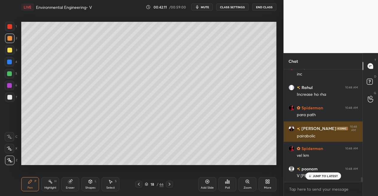
scroll to position [2676, 0]
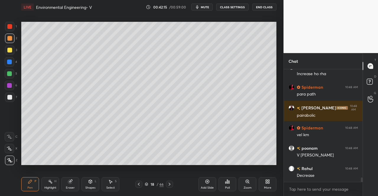
click at [8, 84] on div at bounding box center [9, 85] width 5 height 5
click at [92, 183] on icon at bounding box center [90, 182] width 5 height 5
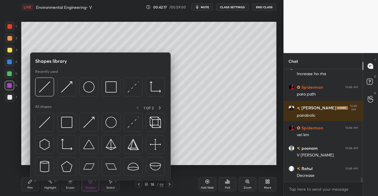
click at [90, 124] on img at bounding box center [88, 122] width 11 height 11
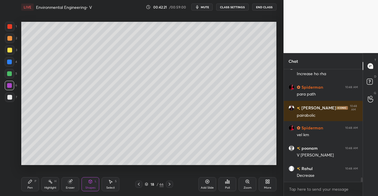
click at [27, 189] on div "Pen P" at bounding box center [30, 184] width 18 height 14
click at [43, 184] on div "Highlight H" at bounding box center [50, 184] width 18 height 14
click at [31, 188] on div "Pen" at bounding box center [29, 188] width 5 height 3
click at [34, 187] on div "Pen P" at bounding box center [30, 184] width 18 height 14
click at [8, 95] on div at bounding box center [9, 97] width 5 height 5
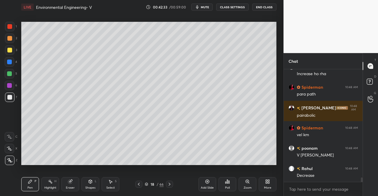
click at [9, 98] on div at bounding box center [9, 97] width 5 height 5
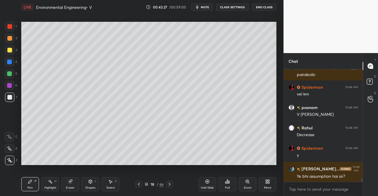
scroll to position [2731, 0]
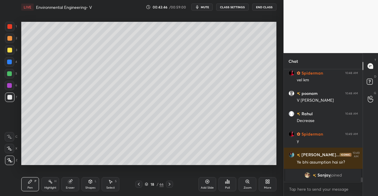
click at [88, 186] on div "Shapes L" at bounding box center [90, 184] width 18 height 14
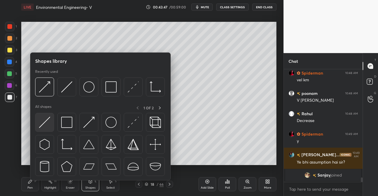
click at [40, 118] on img at bounding box center [44, 122] width 11 height 11
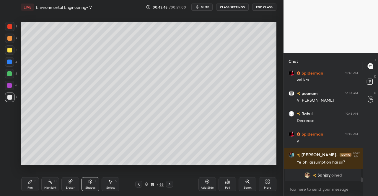
click at [8, 51] on div at bounding box center [9, 50] width 5 height 5
click at [94, 183] on div "Shapes L" at bounding box center [90, 184] width 18 height 14
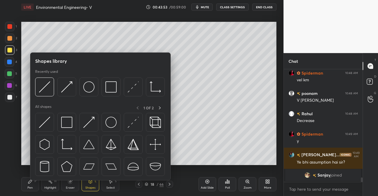
click at [129, 123] on img at bounding box center [133, 122] width 11 height 11
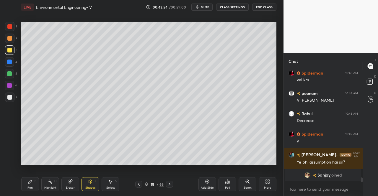
click at [9, 97] on div at bounding box center [9, 97] width 5 height 5
click at [29, 188] on div "Pen" at bounding box center [29, 188] width 5 height 3
click at [32, 186] on div "Pen P" at bounding box center [30, 184] width 18 height 14
click at [43, 175] on div "Pen P Highlight H Eraser Shapes L Select S 18 / 66 Add Slide Poll Zoom More" at bounding box center [148, 185] width 255 height 24
click at [8, 85] on div at bounding box center [9, 85] width 5 height 5
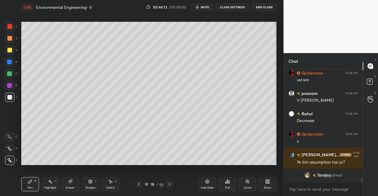
click at [9, 87] on div at bounding box center [9, 85] width 5 height 5
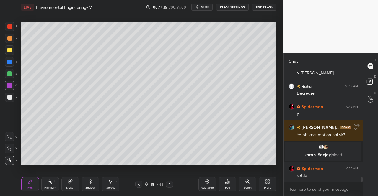
scroll to position [2613, 0]
click at [8, 97] on div at bounding box center [9, 97] width 5 height 5
click at [13, 100] on div at bounding box center [9, 97] width 9 height 9
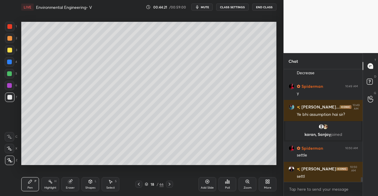
click at [10, 87] on div at bounding box center [9, 85] width 5 height 5
click at [13, 89] on div at bounding box center [9, 85] width 9 height 9
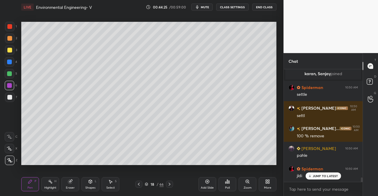
scroll to position [2715, 0]
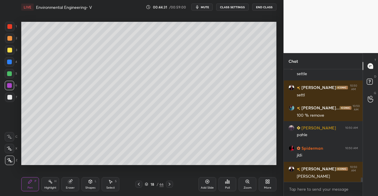
click at [6, 76] on div at bounding box center [9, 73] width 9 height 9
click at [8, 75] on div at bounding box center [9, 73] width 5 height 5
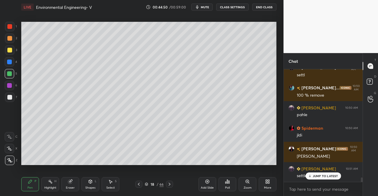
click at [378, 58] on div "T Messages (T)" at bounding box center [370, 66] width 15 height 17
click at [92, 184] on icon at bounding box center [90, 182] width 5 height 5
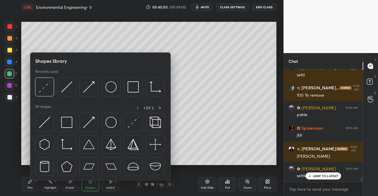
click at [111, 125] on img at bounding box center [110, 122] width 11 height 11
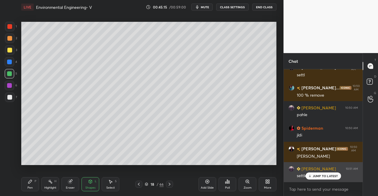
click at [326, 175] on p "JUMP TO LATEST" at bounding box center [325, 177] width 25 height 4
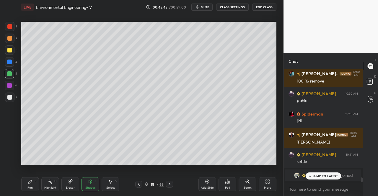
click at [330, 176] on p "JUMP TO LATEST" at bounding box center [325, 177] width 25 height 4
click at [211, 184] on div "Add Slide" at bounding box center [207, 184] width 18 height 14
click at [26, 185] on div "Pen P" at bounding box center [30, 184] width 18 height 14
click at [37, 183] on div "Pen P" at bounding box center [30, 184] width 18 height 14
click at [7, 48] on div at bounding box center [9, 50] width 5 height 5
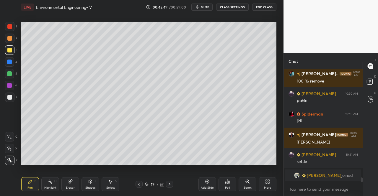
click at [13, 50] on div at bounding box center [9, 49] width 9 height 9
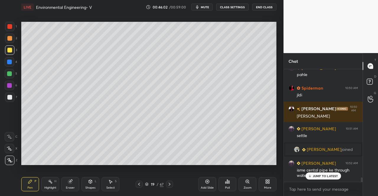
scroll to position [2734, 0]
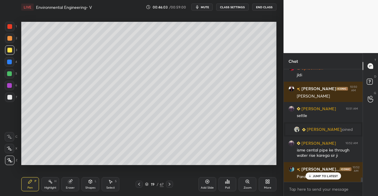
click at [73, 190] on div "Eraser" at bounding box center [70, 188] width 9 height 3
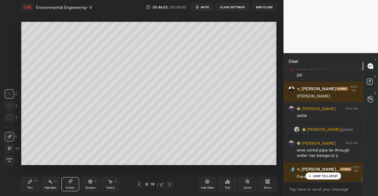
click at [68, 187] on div "Eraser" at bounding box center [70, 188] width 9 height 3
click at [33, 190] on div "Pen P" at bounding box center [30, 184] width 18 height 14
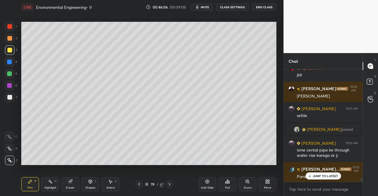
click at [33, 187] on div "Pen P" at bounding box center [30, 184] width 18 height 14
click at [71, 184] on icon at bounding box center [70, 182] width 5 height 5
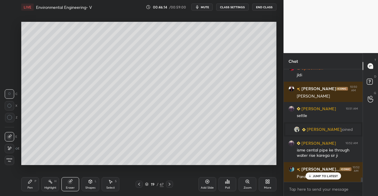
click at [71, 175] on div "Pen P Highlight H Eraser Shapes L Select S 19 / 67 Add Slide Poll Zoom More" at bounding box center [148, 185] width 255 height 24
click at [29, 186] on div "Pen P" at bounding box center [30, 184] width 18 height 14
click at [33, 189] on div "Pen P" at bounding box center [30, 184] width 18 height 14
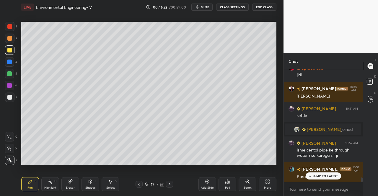
click at [139, 184] on icon at bounding box center [139, 184] width 5 height 5
click at [170, 184] on icon at bounding box center [169, 184] width 5 height 5
click at [70, 187] on div "Eraser" at bounding box center [70, 188] width 9 height 3
click at [66, 183] on div "Eraser" at bounding box center [70, 184] width 18 height 14
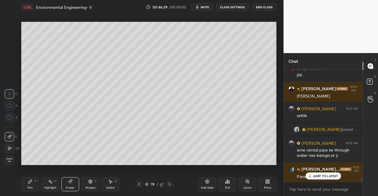
click at [30, 183] on icon at bounding box center [30, 182] width 4 height 4
click at [30, 179] on div "Pen P" at bounding box center [30, 184] width 18 height 14
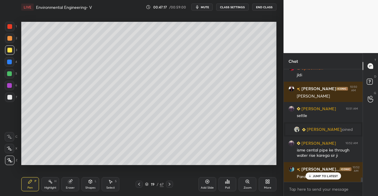
click at [74, 183] on div "Eraser" at bounding box center [70, 184] width 18 height 14
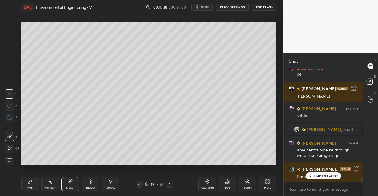
click at [76, 178] on div "Eraser" at bounding box center [70, 184] width 18 height 14
click at [34, 183] on div "Pen P" at bounding box center [30, 184] width 18 height 14
click at [37, 179] on div "Pen P" at bounding box center [30, 184] width 18 height 14
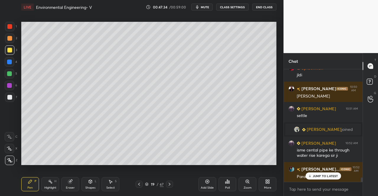
click at [77, 182] on div "Eraser" at bounding box center [70, 184] width 18 height 14
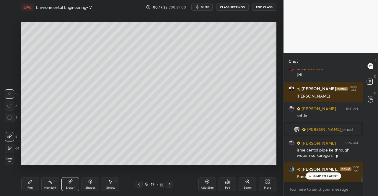
click at [71, 185] on div "Eraser" at bounding box center [70, 184] width 18 height 14
click at [30, 184] on icon at bounding box center [30, 182] width 4 height 4
click at [33, 181] on div "Pen P" at bounding box center [30, 184] width 18 height 14
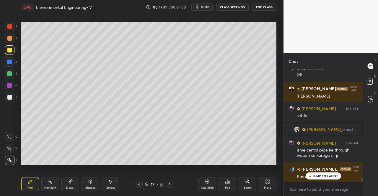
click at [66, 182] on div "Eraser" at bounding box center [70, 184] width 18 height 14
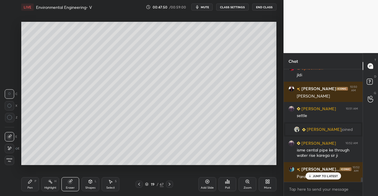
click at [30, 185] on div "Pen P" at bounding box center [30, 184] width 18 height 14
click at [32, 178] on div "Pen P" at bounding box center [30, 184] width 18 height 14
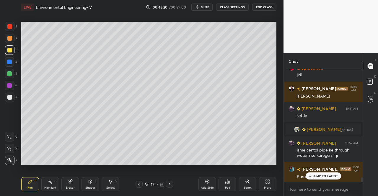
click at [70, 182] on icon at bounding box center [70, 182] width 4 height 4
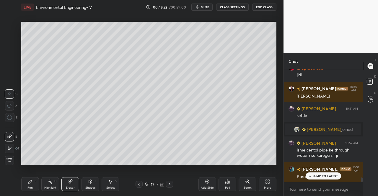
click at [33, 185] on div "Pen P" at bounding box center [30, 184] width 18 height 14
click at [35, 179] on div "Pen P" at bounding box center [30, 184] width 18 height 14
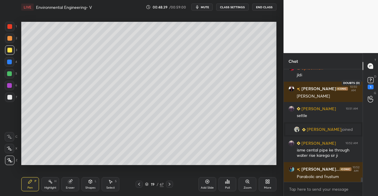
click at [372, 87] on div "1" at bounding box center [371, 87] width 6 height 5
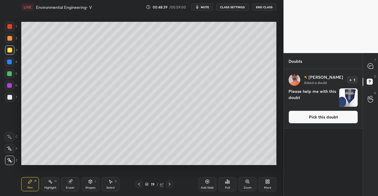
click at [344, 118] on button "Pick this doubt" at bounding box center [322, 117] width 69 height 13
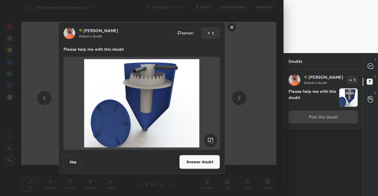
click at [378, 58] on div "T Messages (T)" at bounding box center [370, 66] width 15 height 17
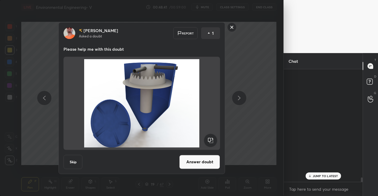
scroll to position [111, 77]
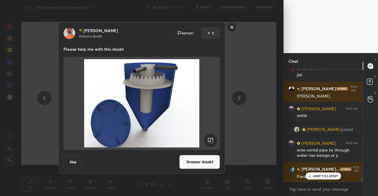
click at [233, 27] on rect at bounding box center [231, 27] width 9 height 9
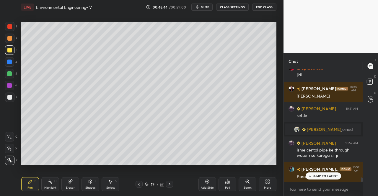
click at [209, 7] on span "mute" at bounding box center [205, 7] width 8 height 4
click at [325, 177] on p "JUMP TO LATEST" at bounding box center [325, 177] width 25 height 4
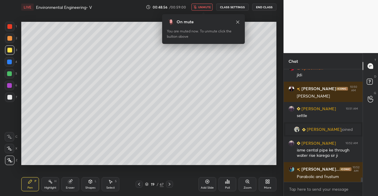
click at [237, 21] on icon at bounding box center [237, 22] width 5 height 5
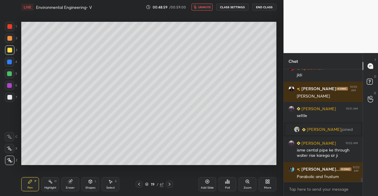
click at [69, 183] on icon at bounding box center [70, 182] width 4 height 4
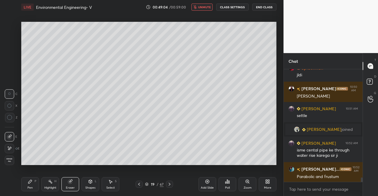
click at [30, 188] on div "Pen" at bounding box center [29, 188] width 5 height 3
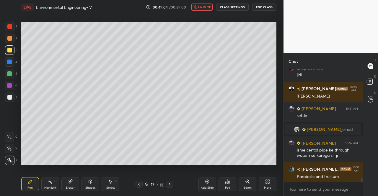
click at [30, 179] on div "Pen P" at bounding box center [30, 184] width 18 height 14
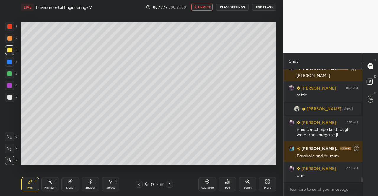
click at [208, 9] on span "unmute" at bounding box center [204, 7] width 13 height 4
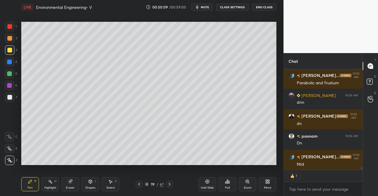
scroll to position [2909, 0]
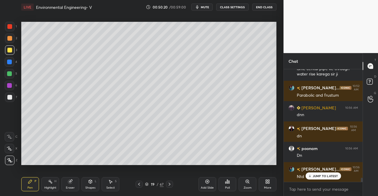
click at [319, 176] on p "JUMP TO LATEST" at bounding box center [325, 177] width 25 height 4
click at [139, 186] on icon at bounding box center [139, 184] width 2 height 3
click at [140, 185] on icon at bounding box center [139, 184] width 5 height 5
click at [139, 186] on icon at bounding box center [139, 184] width 5 height 5
click at [171, 183] on icon at bounding box center [169, 184] width 5 height 5
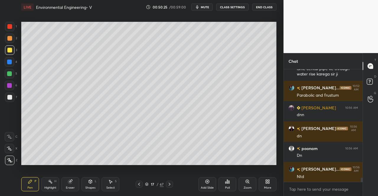
click at [170, 185] on icon at bounding box center [169, 184] width 5 height 5
click at [171, 184] on icon at bounding box center [169, 184] width 5 height 5
click at [169, 184] on icon at bounding box center [169, 184] width 5 height 5
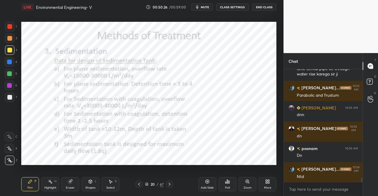
click at [138, 184] on icon at bounding box center [139, 184] width 5 height 5
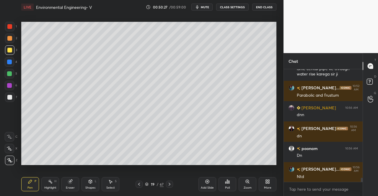
click at [169, 185] on icon at bounding box center [169, 184] width 5 height 5
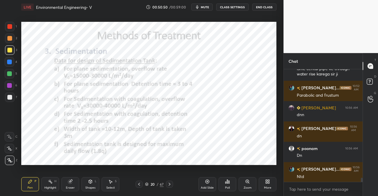
click at [171, 183] on icon at bounding box center [169, 184] width 5 height 5
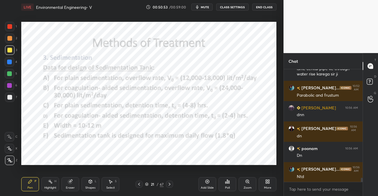
click at [136, 185] on div at bounding box center [139, 184] width 7 height 7
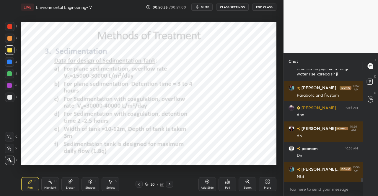
click at [171, 183] on icon at bounding box center [169, 184] width 5 height 5
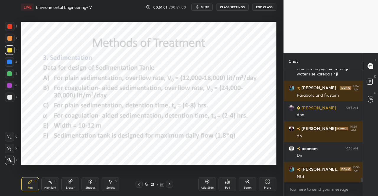
click at [138, 183] on icon at bounding box center [139, 184] width 5 height 5
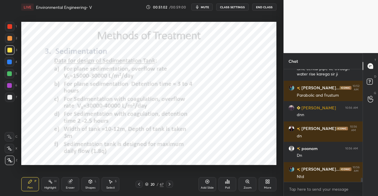
click at [84, 182] on div "Shapes L" at bounding box center [90, 184] width 18 height 14
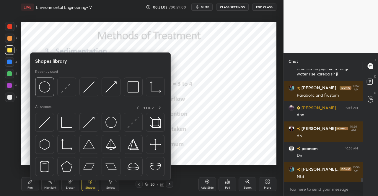
click at [82, 121] on div at bounding box center [88, 122] width 19 height 19
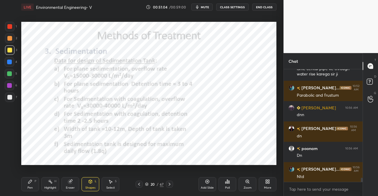
click at [5, 29] on div at bounding box center [9, 26] width 9 height 9
click at [170, 184] on icon at bounding box center [169, 184] width 5 height 5
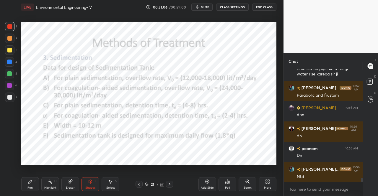
click at [27, 185] on div "Pen P" at bounding box center [30, 184] width 18 height 14
click at [28, 181] on icon at bounding box center [30, 182] width 5 height 5
click at [27, 188] on div "Pen P" at bounding box center [30, 184] width 18 height 14
click at [9, 29] on div at bounding box center [9, 26] width 9 height 9
click at [12, 27] on div at bounding box center [9, 26] width 9 height 9
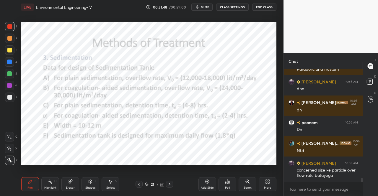
scroll to position [2955, 0]
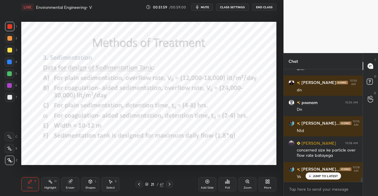
click at [170, 184] on icon at bounding box center [169, 184] width 5 height 5
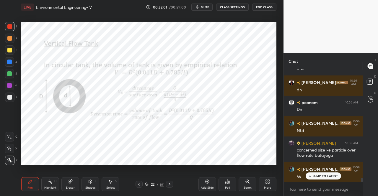
click at [170, 184] on icon at bounding box center [169, 184] width 5 height 5
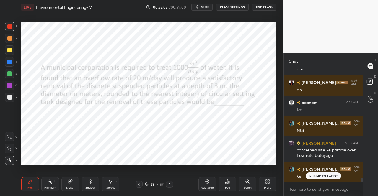
click at [138, 185] on icon at bounding box center [139, 184] width 5 height 5
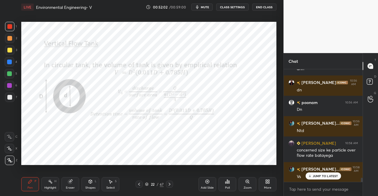
click at [138, 185] on icon at bounding box center [139, 184] width 2 height 3
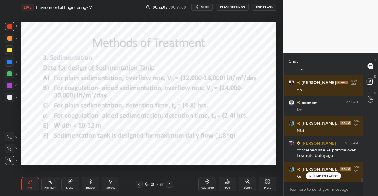
click at [206, 182] on icon at bounding box center [207, 182] width 5 height 5
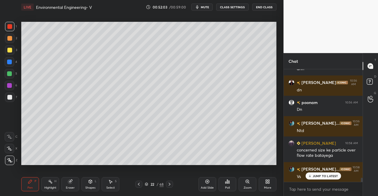
click at [20, 186] on div "LIVE Environmental Engineering- V 00:52:03 / 00:59:00 mute CLASS SETTINGS End C…" at bounding box center [149, 98] width 260 height 196
click at [20, 180] on div "LIVE Environmental Engineering- V 00:52:03 / 00:59:00 mute CLASS SETTINGS End C…" at bounding box center [149, 98] width 260 height 196
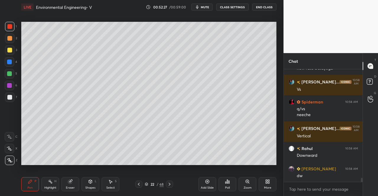
scroll to position [3063, 0]
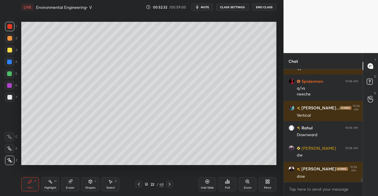
click at [141, 183] on div at bounding box center [138, 184] width 7 height 7
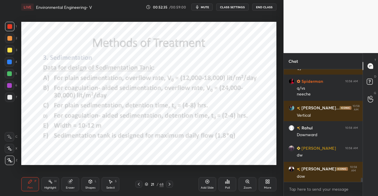
click at [378, 58] on div "T Messages (T)" at bounding box center [370, 66] width 15 height 17
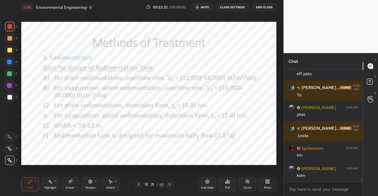
scroll to position [3409, 0]
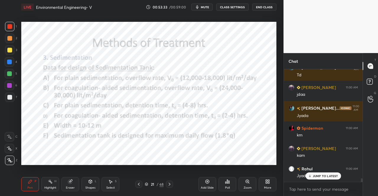
click at [168, 183] on icon at bounding box center [169, 184] width 5 height 5
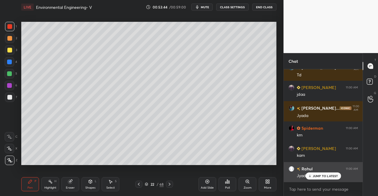
click at [325, 176] on p "JUMP TO LATEST" at bounding box center [325, 177] width 25 height 4
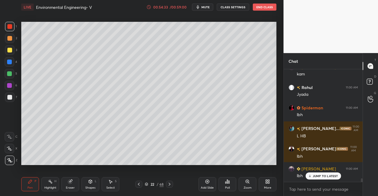
scroll to position [3511, 0]
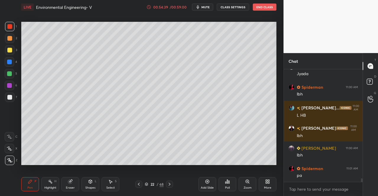
click at [113, 183] on div "Select S" at bounding box center [111, 184] width 18 height 14
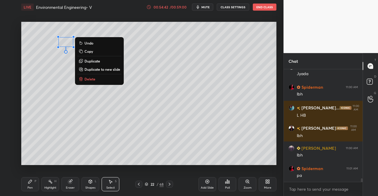
click at [25, 119] on div "0 ° Undo Copy Duplicate Duplicate to new slide Delete" at bounding box center [148, 94] width 255 height 144
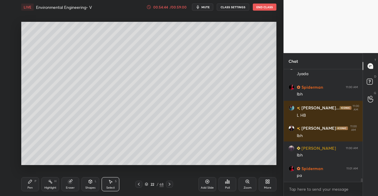
click at [65, 183] on div "Eraser" at bounding box center [70, 184] width 18 height 14
click at [30, 190] on div "Pen" at bounding box center [29, 188] width 5 height 3
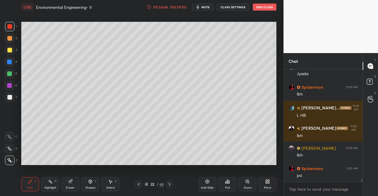
click at [35, 184] on div "Pen P" at bounding box center [30, 184] width 18 height 14
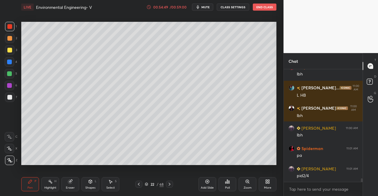
scroll to position [3552, 0]
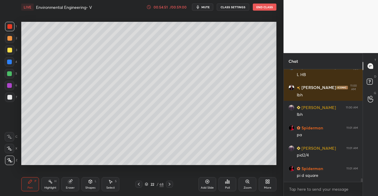
click at [70, 184] on icon at bounding box center [70, 182] width 4 height 4
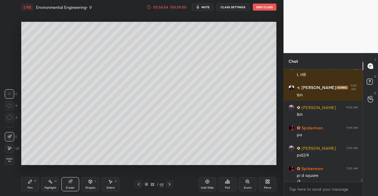
scroll to position [3558, 0]
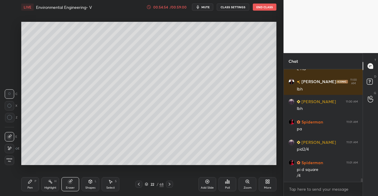
click at [32, 187] on div "Pen" at bounding box center [29, 188] width 5 height 3
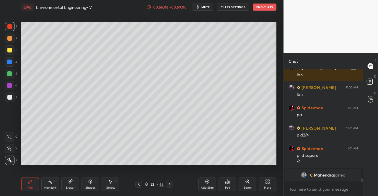
scroll to position [3300, 0]
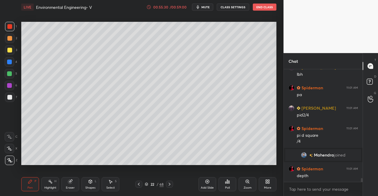
click at [376, 61] on div "T Messages (T)" at bounding box center [370, 66] width 15 height 17
click at [139, 183] on icon at bounding box center [138, 184] width 5 height 5
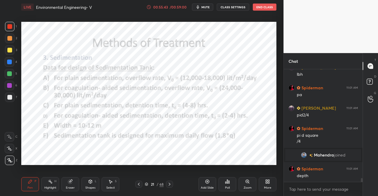
scroll to position [3321, 0]
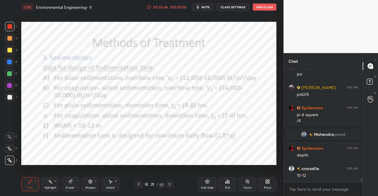
click at [167, 182] on div at bounding box center [169, 184] width 7 height 7
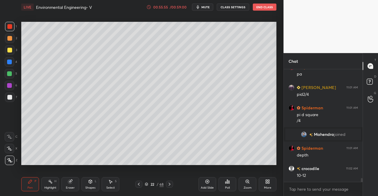
click at [140, 184] on icon at bounding box center [138, 184] width 5 height 5
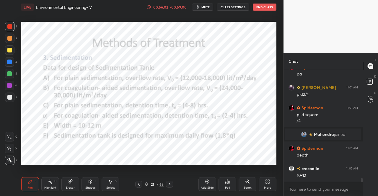
click at [6, 31] on div "1" at bounding box center [11, 26] width 12 height 9
click at [10, 32] on div "1" at bounding box center [11, 28] width 12 height 12
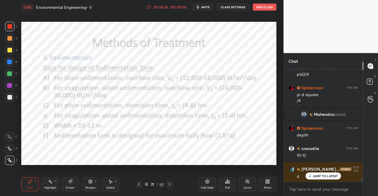
scroll to position [3362, 0]
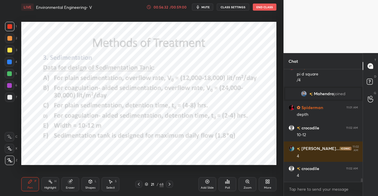
click at [169, 186] on icon at bounding box center [169, 184] width 5 height 5
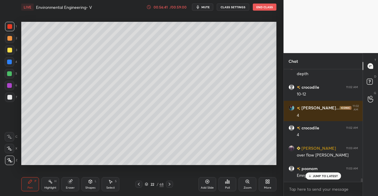
scroll to position [3422, 0]
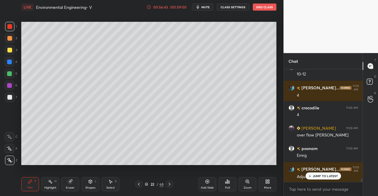
click at [140, 183] on icon at bounding box center [138, 184] width 5 height 5
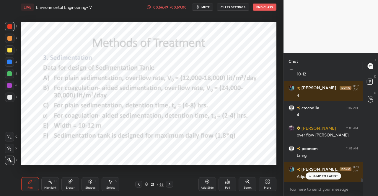
click at [169, 184] on icon at bounding box center [169, 184] width 5 height 5
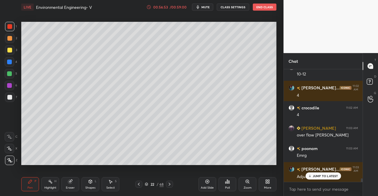
click at [140, 185] on icon at bounding box center [138, 184] width 5 height 5
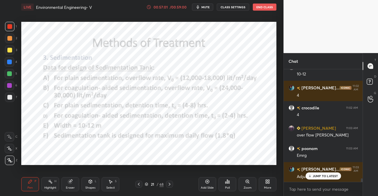
scroll to position [3443, 0]
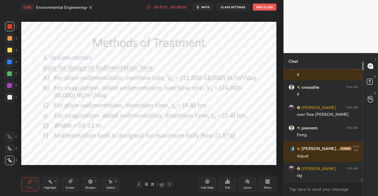
click at [169, 184] on icon at bounding box center [169, 184] width 5 height 5
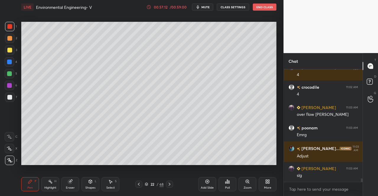
scroll to position [3449, 0]
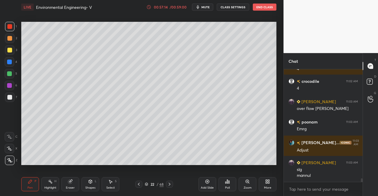
click at [112, 187] on div "Select" at bounding box center [110, 188] width 9 height 3
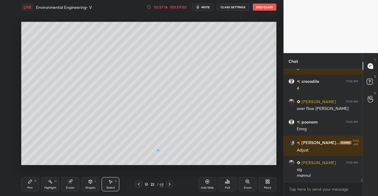
click at [157, 150] on div "0 ° Undo Copy Duplicate Duplicate to new slide Delete" at bounding box center [148, 94] width 255 height 144
click at [31, 187] on div "Pen" at bounding box center [29, 188] width 5 height 3
click at [34, 179] on div "Pen P" at bounding box center [30, 184] width 18 height 14
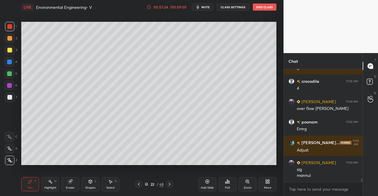
click at [70, 183] on icon at bounding box center [70, 182] width 4 height 4
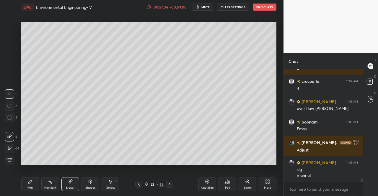
click at [30, 187] on div "Pen" at bounding box center [29, 188] width 5 height 3
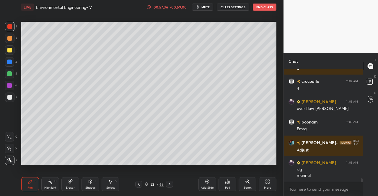
click at [31, 179] on div "Pen P" at bounding box center [30, 184] width 18 height 14
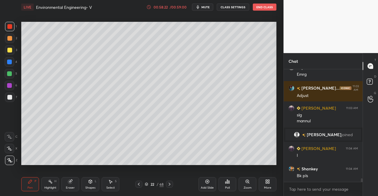
scroll to position [3474, 0]
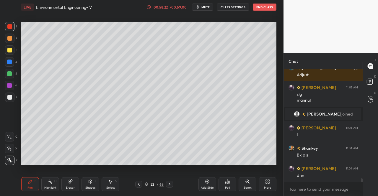
click at [137, 183] on icon at bounding box center [138, 184] width 5 height 5
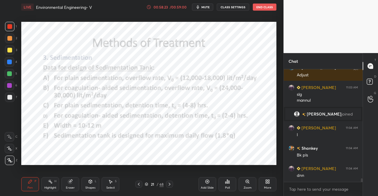
click at [200, 4] on button "mute" at bounding box center [202, 7] width 21 height 7
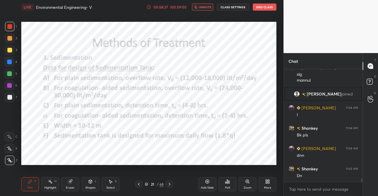
scroll to position [3515, 0]
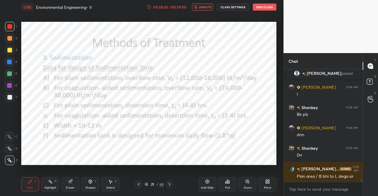
click at [206, 4] on button "unmute" at bounding box center [202, 7] width 21 height 7
click at [206, 8] on span "mute" at bounding box center [205, 7] width 8 height 4
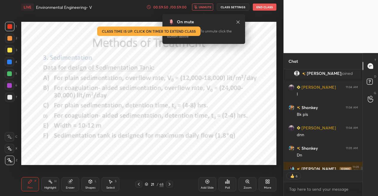
scroll to position [3541, 0]
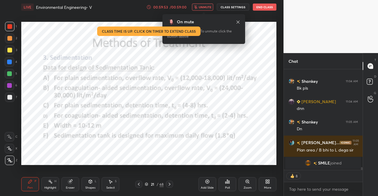
click at [202, 6] on span "unmute" at bounding box center [205, 7] width 13 height 4
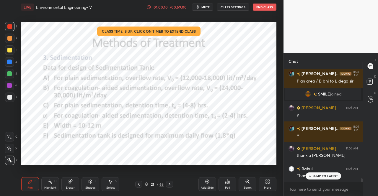
scroll to position [2, 2]
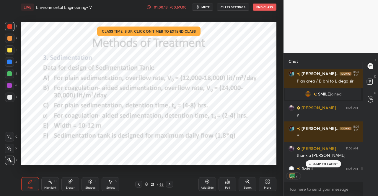
drag, startPoint x: 329, startPoint y: 166, endPoint x: 334, endPoint y: 155, distance: 11.4
click at [329, 166] on p "JUMP TO LATEST" at bounding box center [325, 164] width 25 height 4
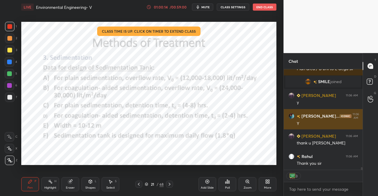
scroll to position [3603, 0]
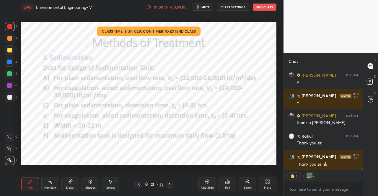
click at [206, 8] on span "mute" at bounding box center [205, 7] width 8 height 4
click at [261, 9] on button "End Class" at bounding box center [265, 7] width 24 height 7
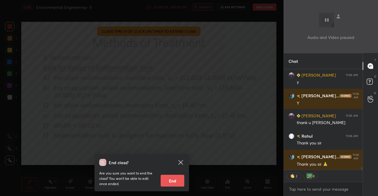
drag, startPoint x: 170, startPoint y: 182, endPoint x: 164, endPoint y: 172, distance: 11.6
click at [170, 181] on button "End" at bounding box center [173, 181] width 24 height 12
type textarea "x"
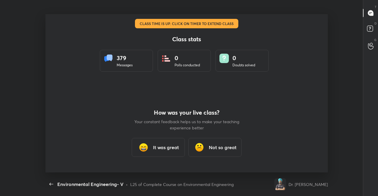
scroll to position [29370, 29156]
